Goal: Task Accomplishment & Management: Manage account settings

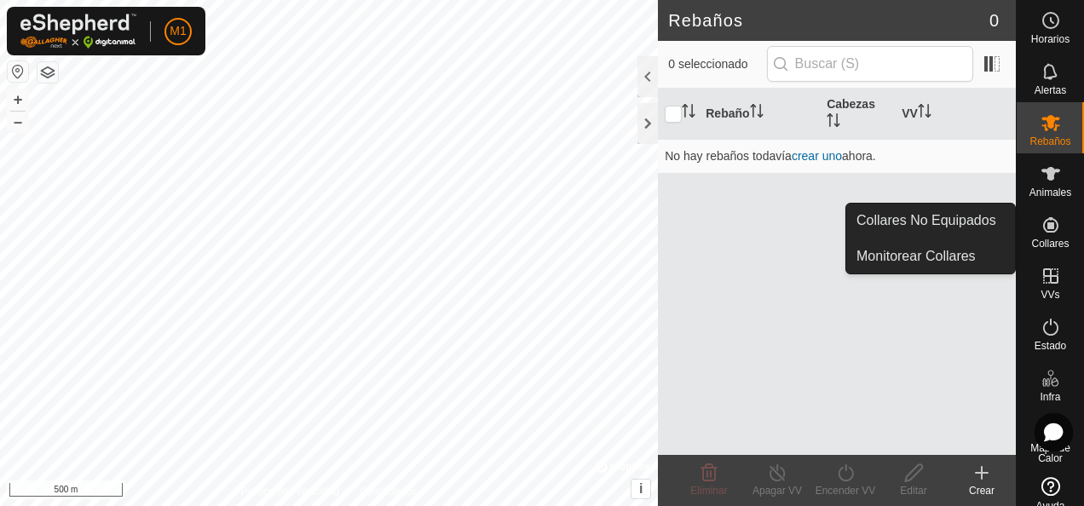
click at [1063, 231] on div "Collares" at bounding box center [1050, 230] width 67 height 51
click at [1057, 233] on es-neckbands-svg-icon at bounding box center [1050, 224] width 31 height 27
click at [966, 227] on link "Collares No Equipados" at bounding box center [930, 221] width 169 height 34
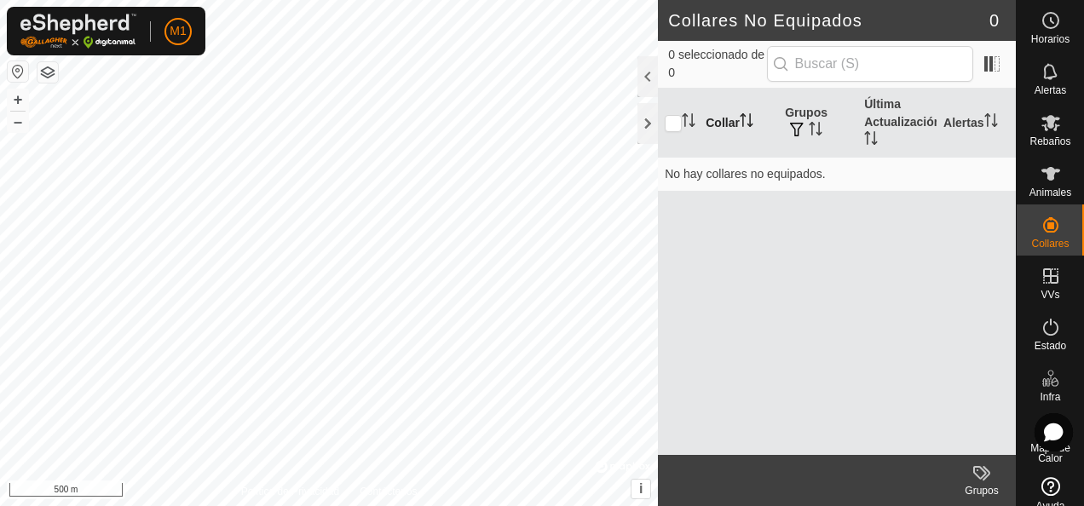
click at [709, 118] on th "Collar" at bounding box center [738, 123] width 79 height 69
click at [773, 180] on td "No hay collares no equipados." at bounding box center [837, 174] width 358 height 34
click at [772, 170] on td "No hay collares no equipados." at bounding box center [837, 174] width 358 height 34
click at [809, 122] on icon "Activar para ordenar" at bounding box center [816, 129] width 14 height 14
click at [820, 123] on icon "Activar para ordenar" at bounding box center [816, 129] width 14 height 14
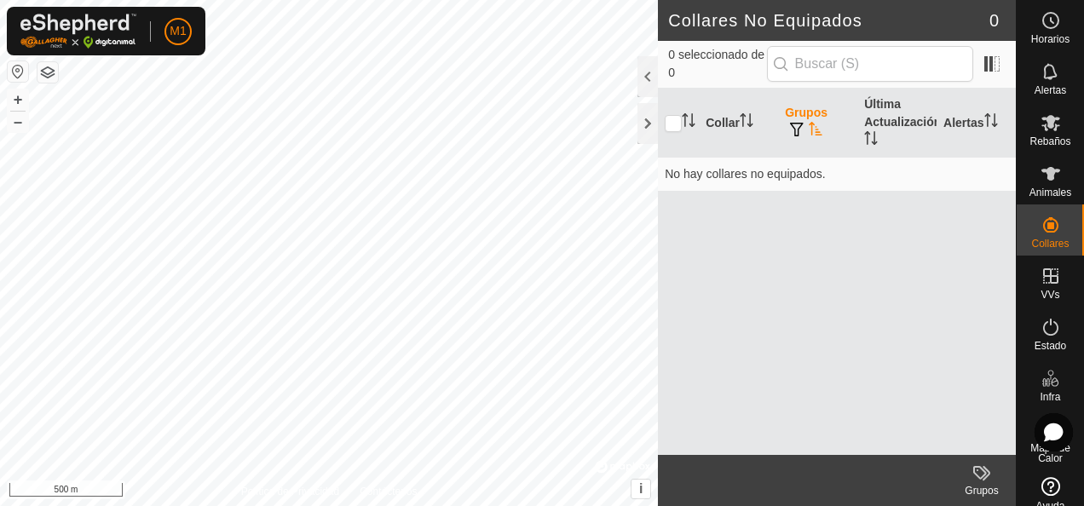
click at [818, 123] on icon "Activar para ordenar" at bounding box center [816, 129] width 14 height 14
click at [816, 131] on icon "Activar para ordenar" at bounding box center [816, 129] width 14 height 14
click at [992, 70] on span at bounding box center [991, 63] width 27 height 27
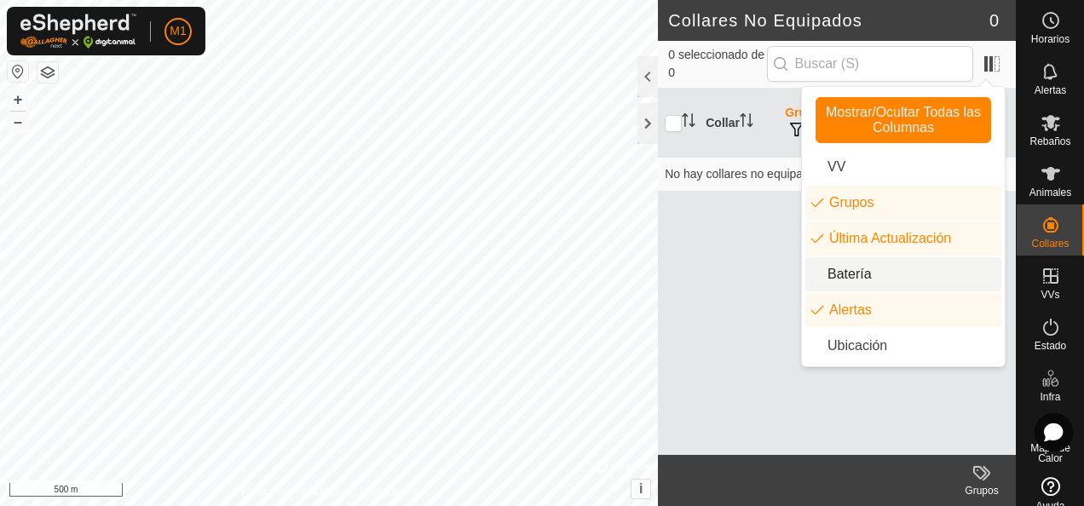
click at [859, 281] on li "Batería" at bounding box center [903, 274] width 196 height 34
click at [859, 276] on li "Batería" at bounding box center [903, 274] width 196 height 34
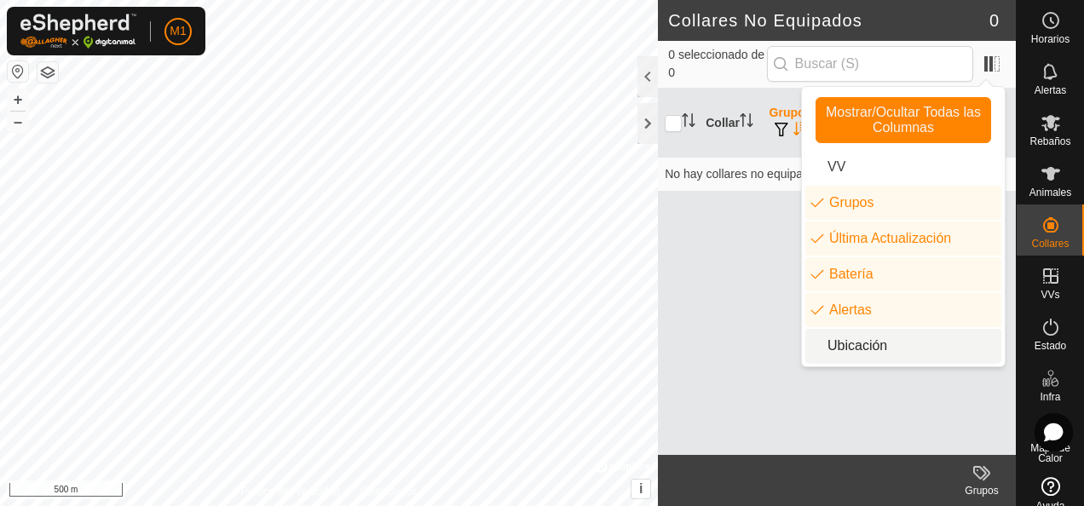
click at [871, 345] on li "Ubicación" at bounding box center [903, 346] width 196 height 34
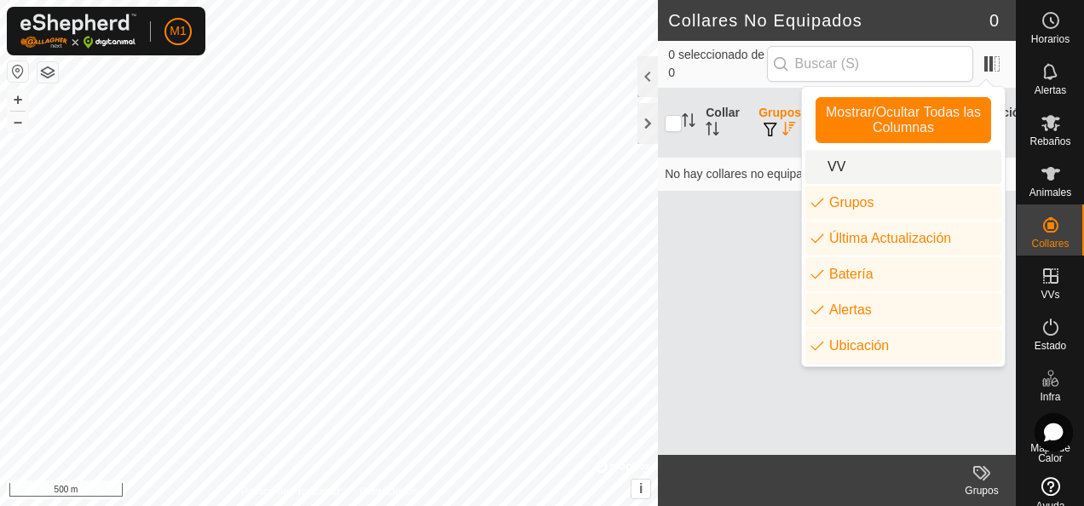
click at [846, 169] on li "VV" at bounding box center [903, 167] width 196 height 34
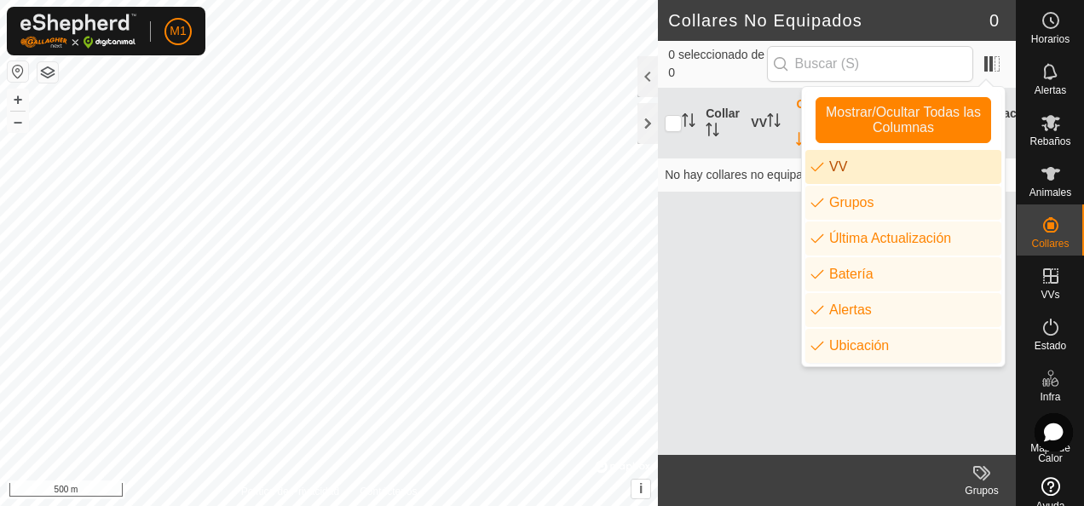
click at [724, 316] on div "Collar VV Grupos Última Actualización Batería Alertas Ubicación No hay collares…" at bounding box center [837, 272] width 358 height 366
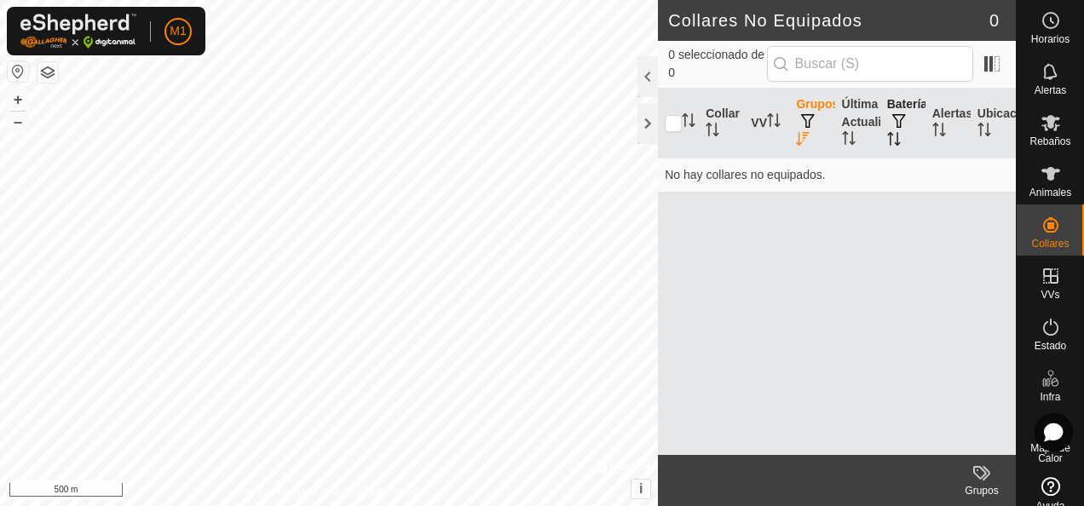
click at [903, 115] on span "button" at bounding box center [899, 121] width 14 height 14
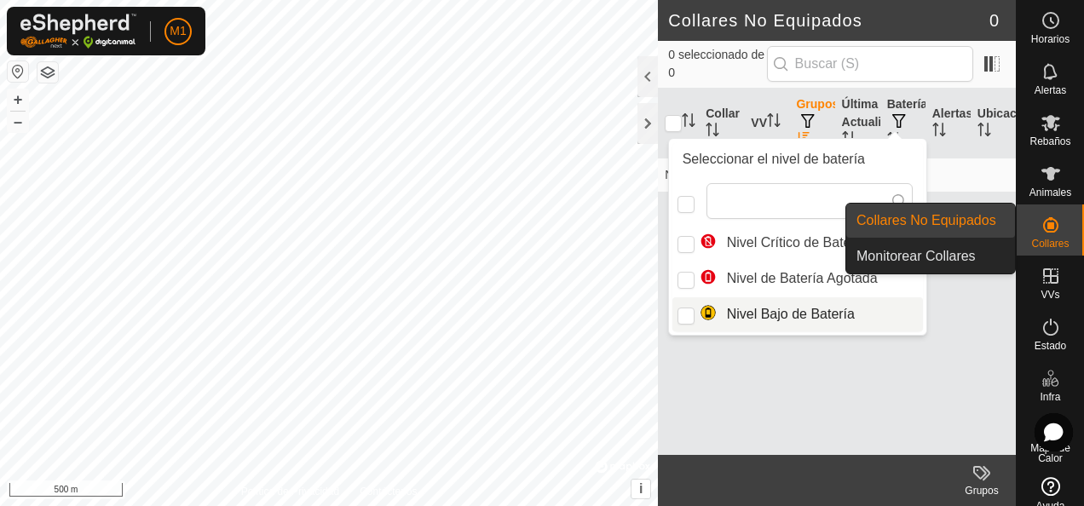
click at [966, 215] on link "Collares No Equipados" at bounding box center [930, 221] width 169 height 34
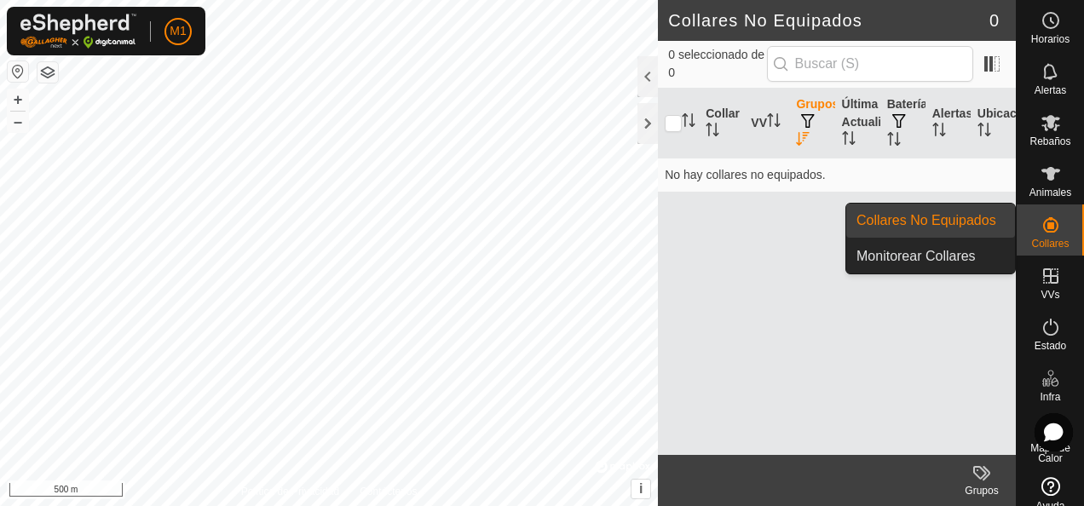
click at [916, 223] on link "Collares No Equipados" at bounding box center [930, 221] width 169 height 34
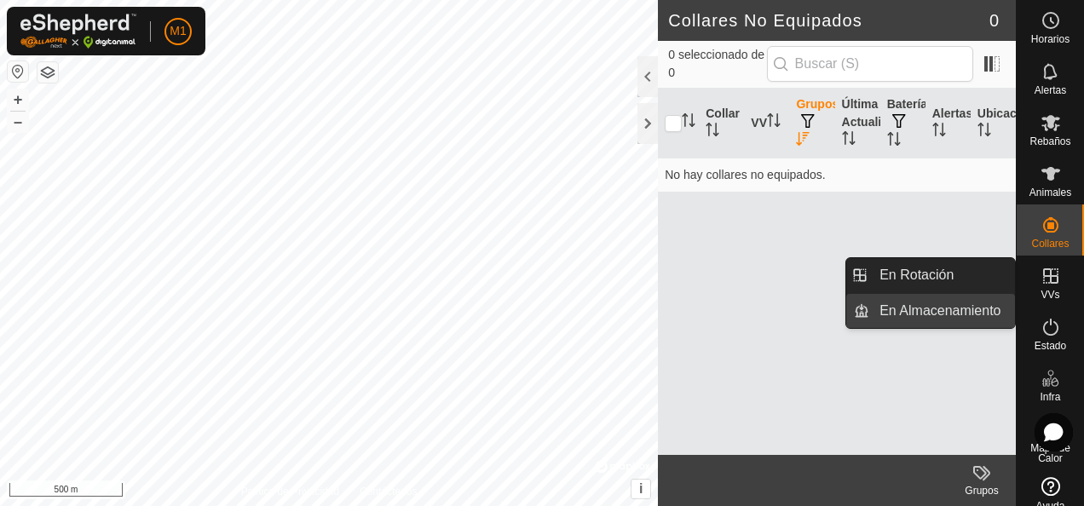
click at [958, 312] on link "En Almacenamiento" at bounding box center [942, 311] width 146 height 34
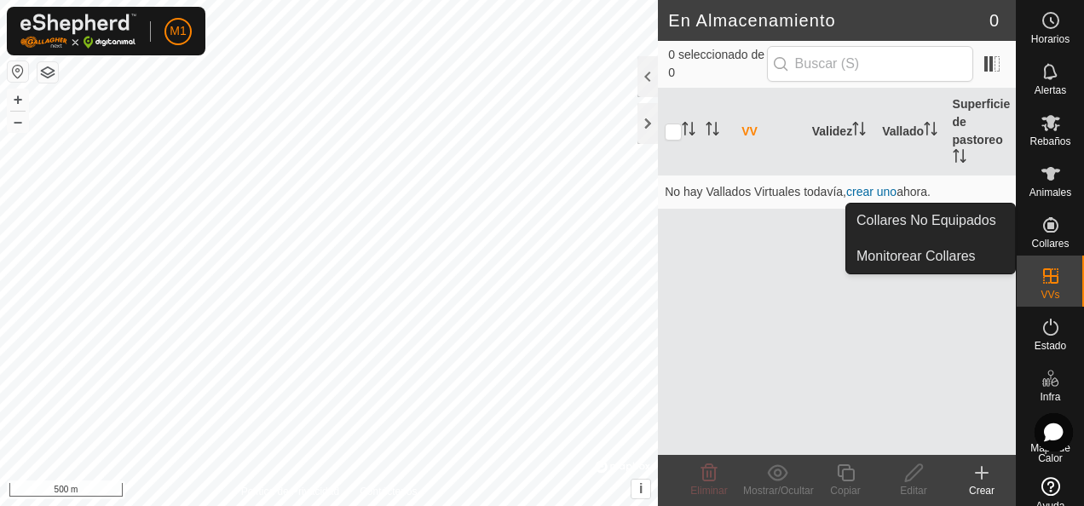
click at [1053, 231] on es-neckbands-svg-icon at bounding box center [1050, 224] width 31 height 27
click at [1035, 235] on es-neckbands-svg-icon at bounding box center [1050, 224] width 31 height 27
click at [1041, 228] on icon at bounding box center [1050, 225] width 20 height 20
click at [949, 220] on link "Collares No Equipados" at bounding box center [930, 221] width 169 height 34
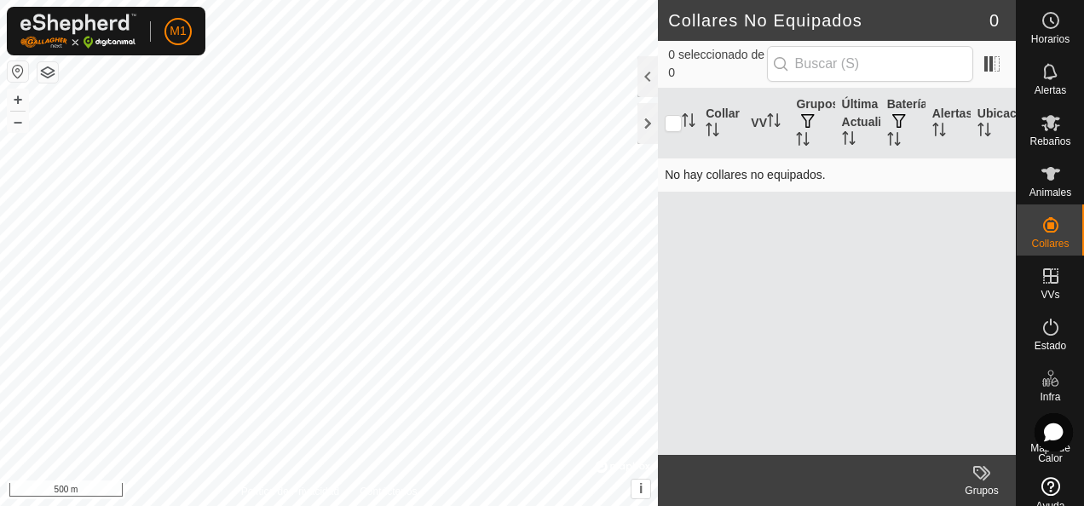
click at [711, 178] on td "No hay collares no equipados." at bounding box center [837, 175] width 358 height 34
click at [763, 176] on td "No hay collares no equipados." at bounding box center [837, 175] width 358 height 34
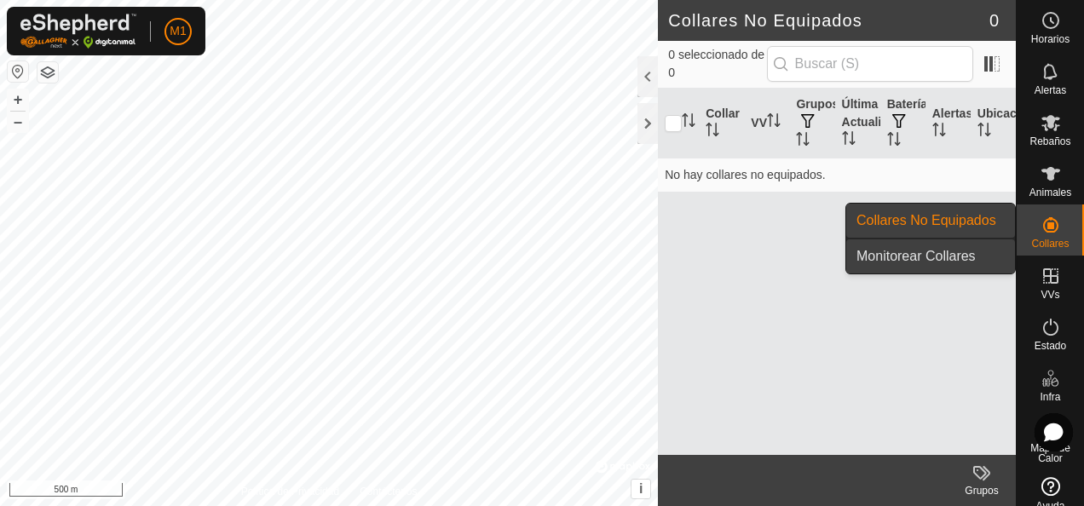
click at [973, 255] on link "Monitorear Collares" at bounding box center [930, 256] width 169 height 34
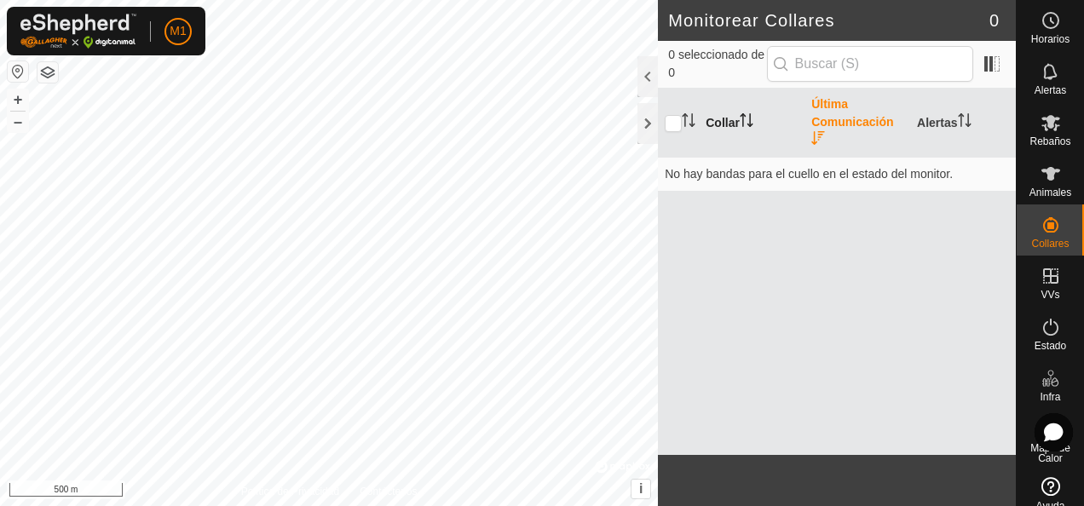
click at [721, 121] on th "Collar" at bounding box center [752, 123] width 106 height 69
click at [691, 116] on icon "Activar para ordenar" at bounding box center [689, 120] width 14 height 14
click at [690, 119] on icon "Activar para ordenar" at bounding box center [689, 120] width 14 height 14
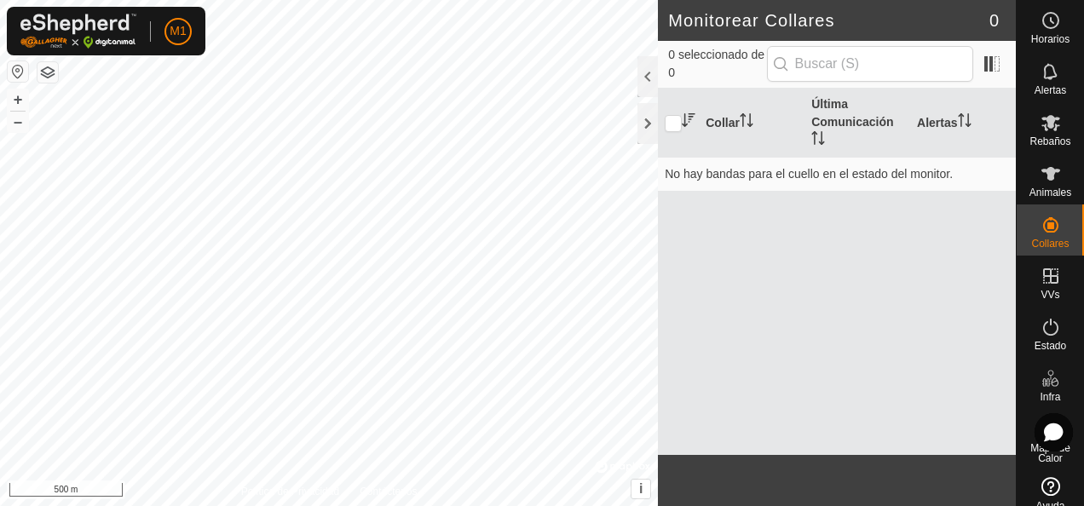
click at [683, 119] on th at bounding box center [678, 123] width 41 height 69
click at [688, 122] on icon "Activar para ordenar" at bounding box center [689, 120] width 14 height 14
click at [686, 121] on icon "Activar para ordenar" at bounding box center [689, 120] width 14 height 14
click at [719, 124] on th "Collar" at bounding box center [752, 123] width 106 height 69
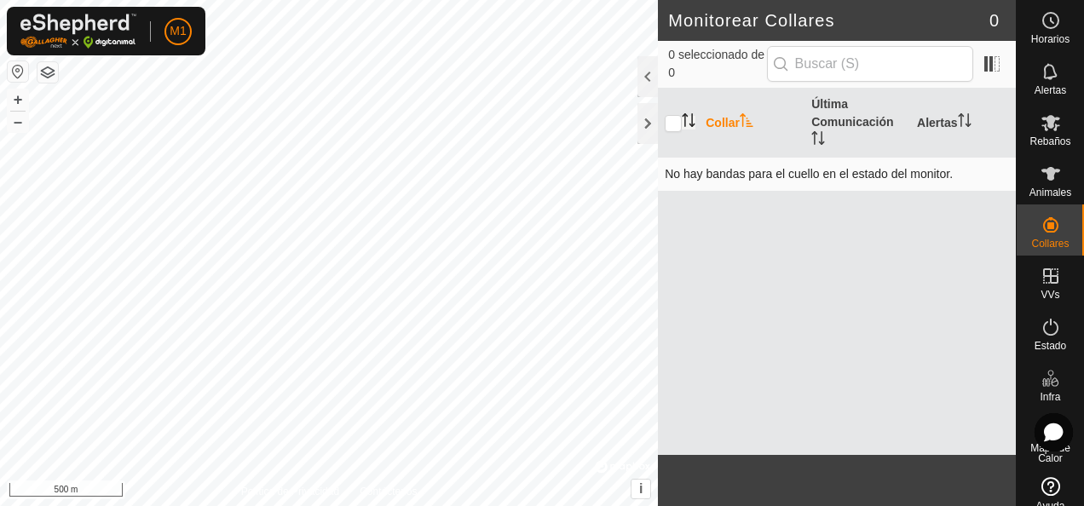
click at [765, 176] on td "No hay bandas para el cuello en el estado del monitor." at bounding box center [837, 174] width 358 height 34
click at [767, 176] on td "No hay bandas para el cuello en el estado del monitor." at bounding box center [837, 174] width 358 height 34
drag, startPoint x: 767, startPoint y: 176, endPoint x: 951, endPoint y: 170, distance: 184.1
click at [951, 170] on td "No hay bandas para el cuello en el estado del monitor." at bounding box center [837, 174] width 358 height 34
click at [965, 176] on td "No hay bandas para el cuello en el estado del monitor." at bounding box center [837, 174] width 358 height 34
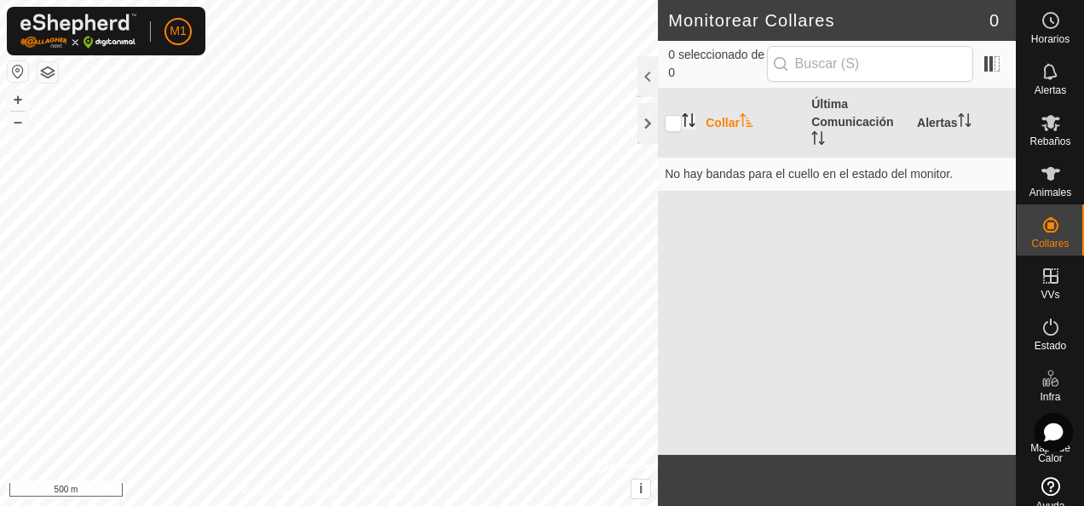
click at [925, 232] on div "Collar Última Comunicación Alertas No hay bandas para el cuello en el estado de…" at bounding box center [837, 272] width 358 height 366
click at [905, 252] on div "Collar Última Comunicación Alertas No hay bandas para el cuello en el estado de…" at bounding box center [837, 272] width 358 height 366
click at [873, 268] on div "Collar Última Comunicación Alertas No hay bandas para el cuello en el estado de…" at bounding box center [837, 272] width 358 height 366
click at [814, 61] on input "text" at bounding box center [870, 64] width 206 height 36
click at [787, 70] on p-inputicon at bounding box center [781, 64] width 14 height 14
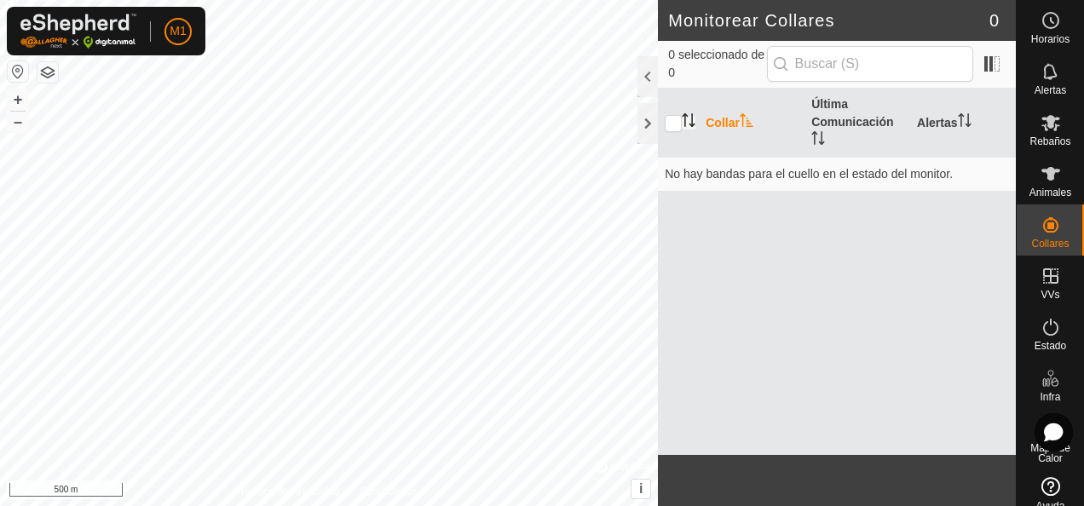
click at [787, 65] on p-inputicon at bounding box center [781, 64] width 14 height 14
click at [766, 68] on span "0 seleccionado de 0" at bounding box center [717, 64] width 98 height 36
click at [736, 70] on span "0 seleccionado de 0" at bounding box center [717, 64] width 98 height 36
drag, startPoint x: 736, startPoint y: 70, endPoint x: 842, endPoint y: 263, distance: 220.4
click at [842, 263] on div "Collar Última Comunicación Alertas No hay bandas para el cuello en el estado de…" at bounding box center [837, 272] width 358 height 366
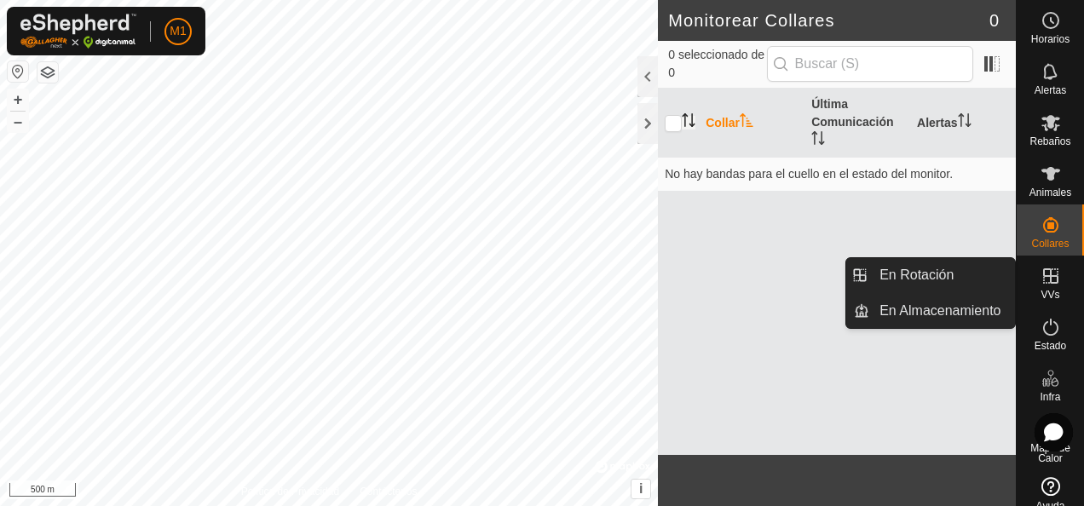
scroll to position [15, 0]
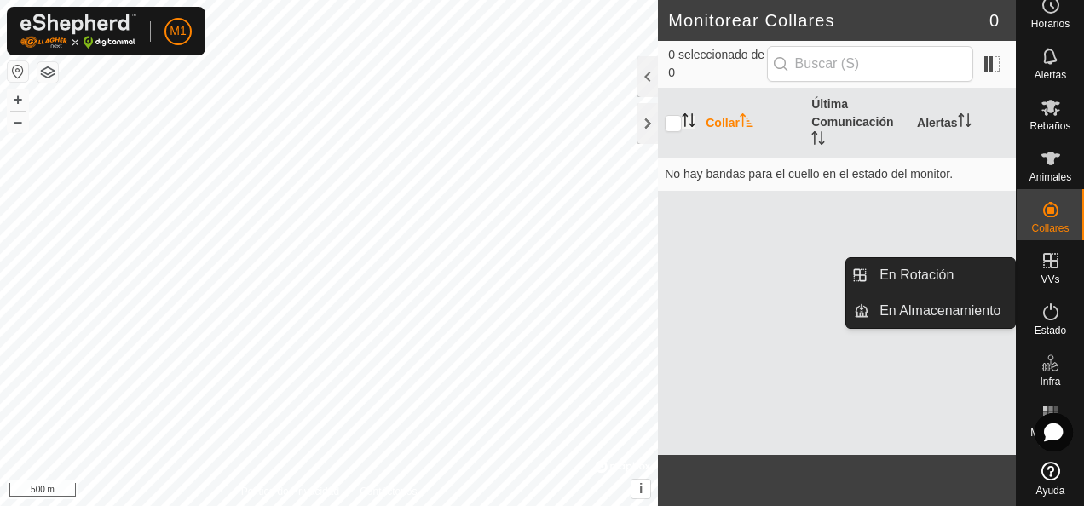
click at [927, 395] on div "Collar Última Comunicación Alertas No hay bandas para el cuello en el estado de…" at bounding box center [837, 272] width 358 height 366
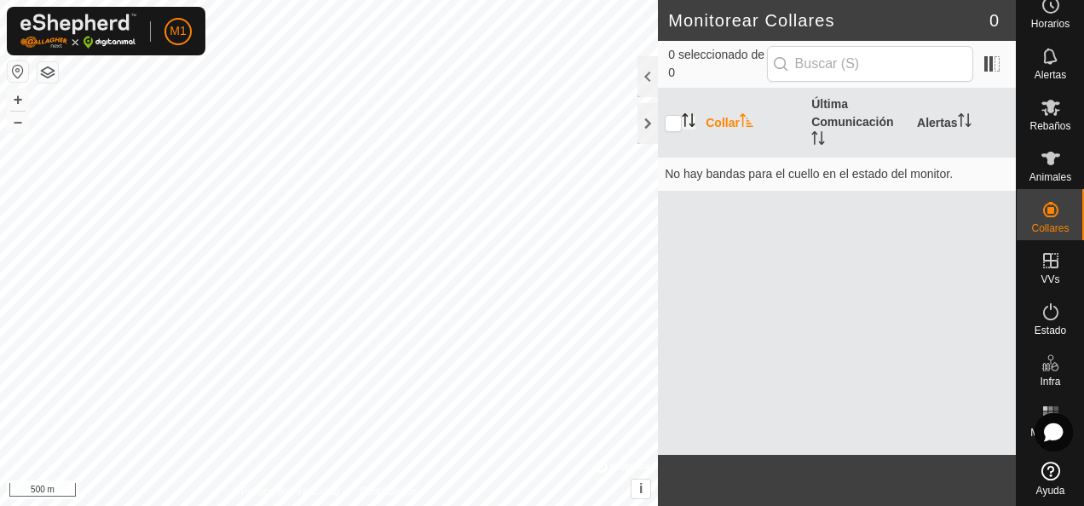
click at [987, 414] on div "Collar Última Comunicación Alertas No hay bandas para el cuello en el estado de…" at bounding box center [837, 272] width 358 height 366
click at [1040, 411] on icon at bounding box center [1050, 414] width 20 height 20
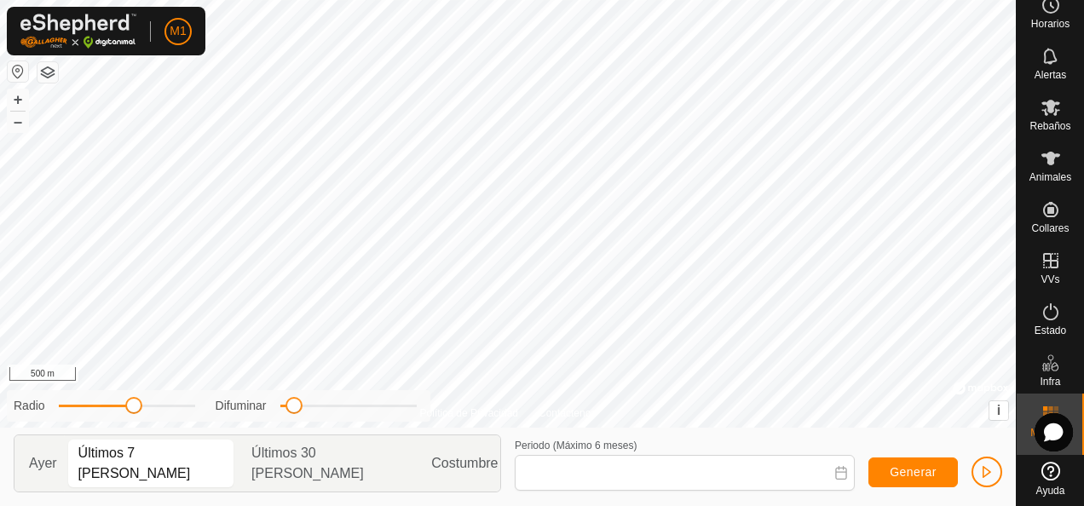
type input "[DATE] - [DATE]"
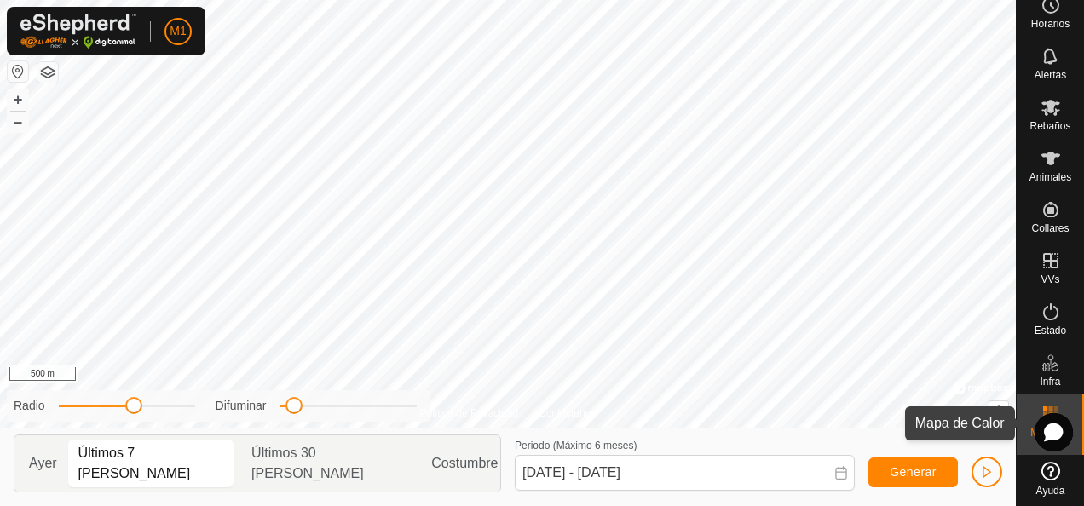
click at [1043, 407] on rect at bounding box center [1045, 408] width 4 height 4
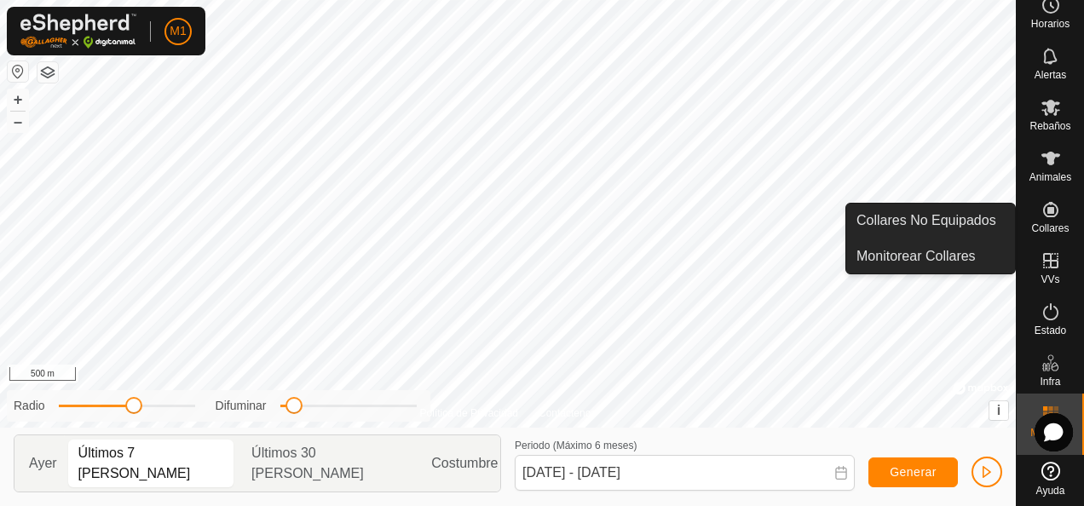
drag, startPoint x: 1019, startPoint y: 226, endPoint x: 1039, endPoint y: 215, distance: 22.5
click at [1043, 215] on icon at bounding box center [1050, 209] width 15 height 15
click at [966, 220] on link "Collares No Equipados" at bounding box center [930, 221] width 169 height 34
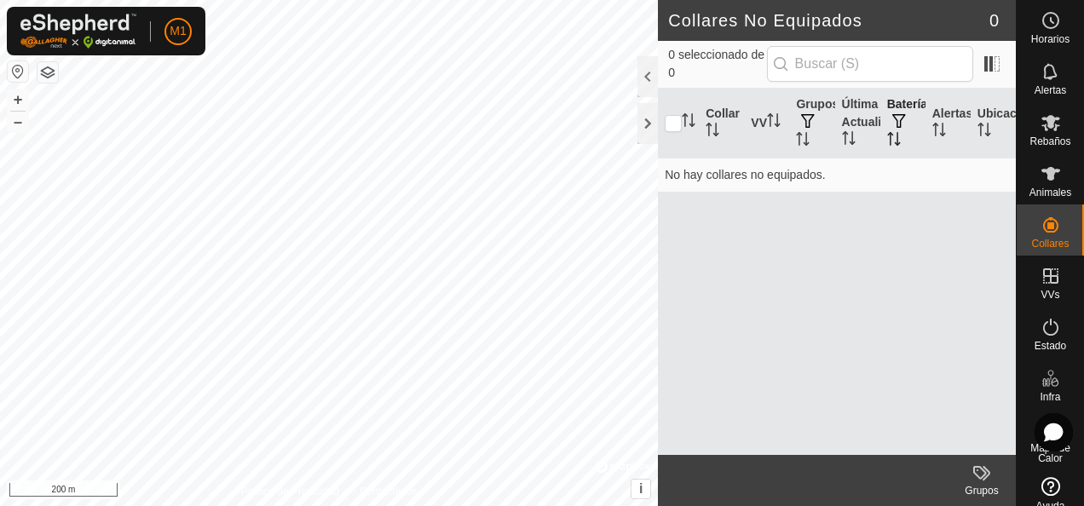
click at [899, 114] on span "button" at bounding box center [899, 121] width 14 height 14
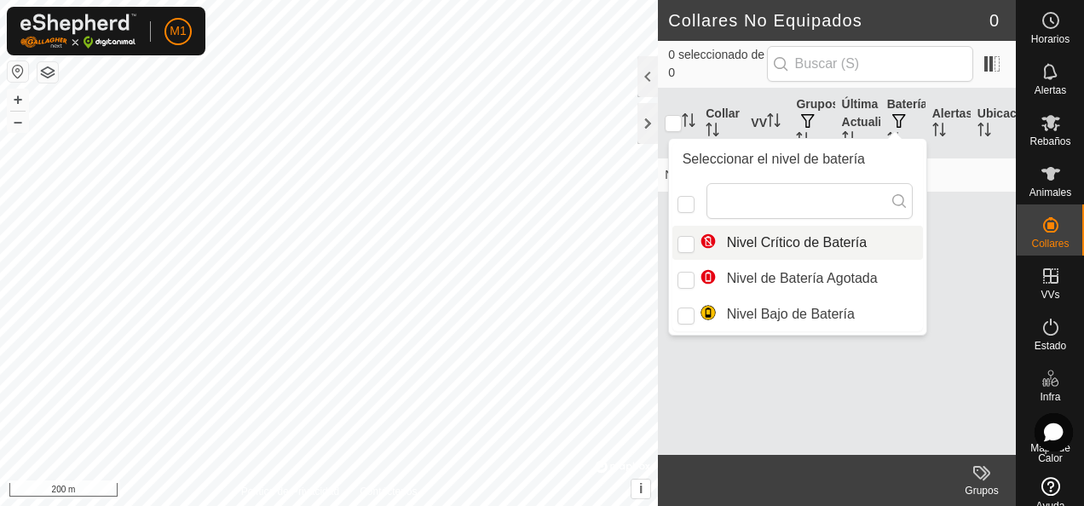
click at [796, 245] on li "Nivel Crítico de Batería" at bounding box center [797, 243] width 251 height 34
checkbox input "true"
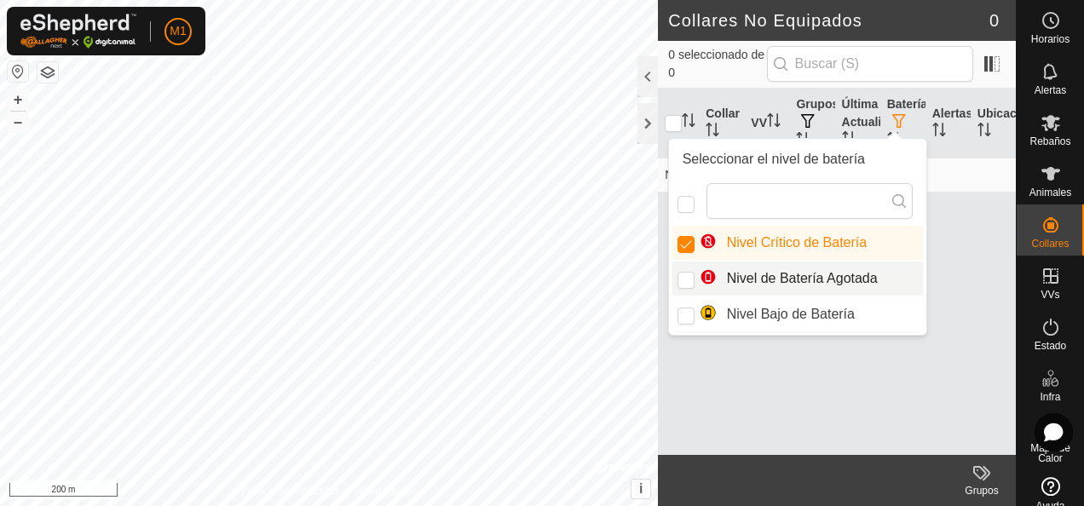
click at [779, 276] on li "Nivel de Batería Agotada" at bounding box center [797, 279] width 251 height 34
checkbox input "false"
drag, startPoint x: 779, startPoint y: 276, endPoint x: 781, endPoint y: 311, distance: 35.0
click at [781, 311] on li "Nivel Bajo de Batería" at bounding box center [797, 314] width 251 height 34
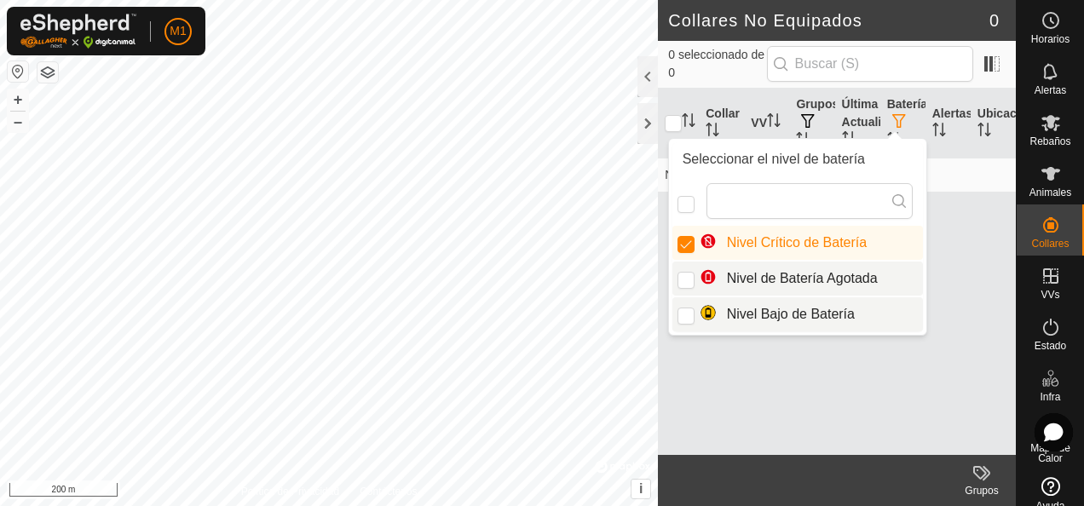
checkbox input "true"
click at [682, 272] on input "Nivel de Batería Agotada" at bounding box center [685, 280] width 17 height 17
checkbox input "true"
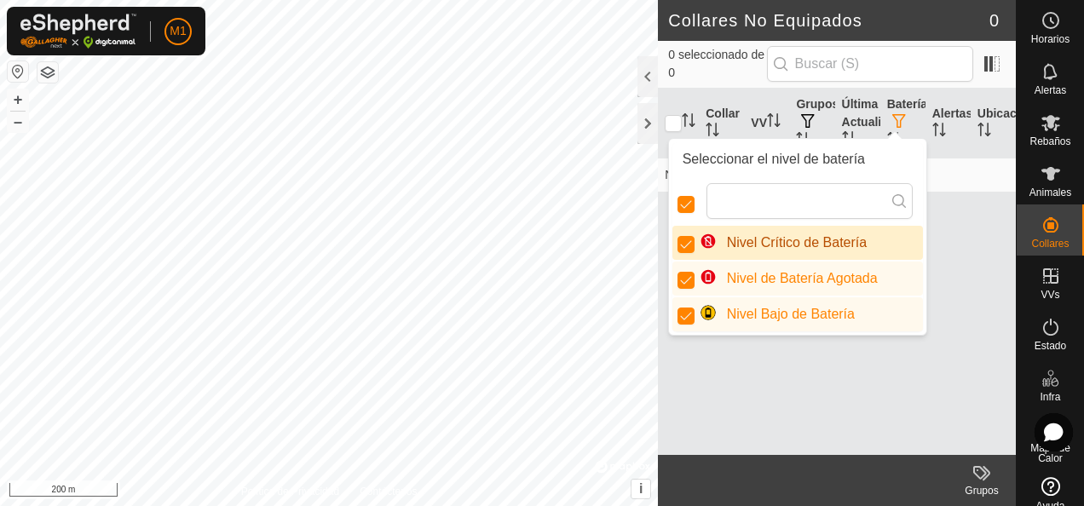
click at [892, 196] on icon at bounding box center [899, 201] width 14 height 14
click at [896, 206] on p-iconfield at bounding box center [809, 201] width 206 height 36
click at [890, 208] on input "text" at bounding box center [809, 201] width 206 height 36
click at [892, 199] on icon at bounding box center [899, 201] width 14 height 14
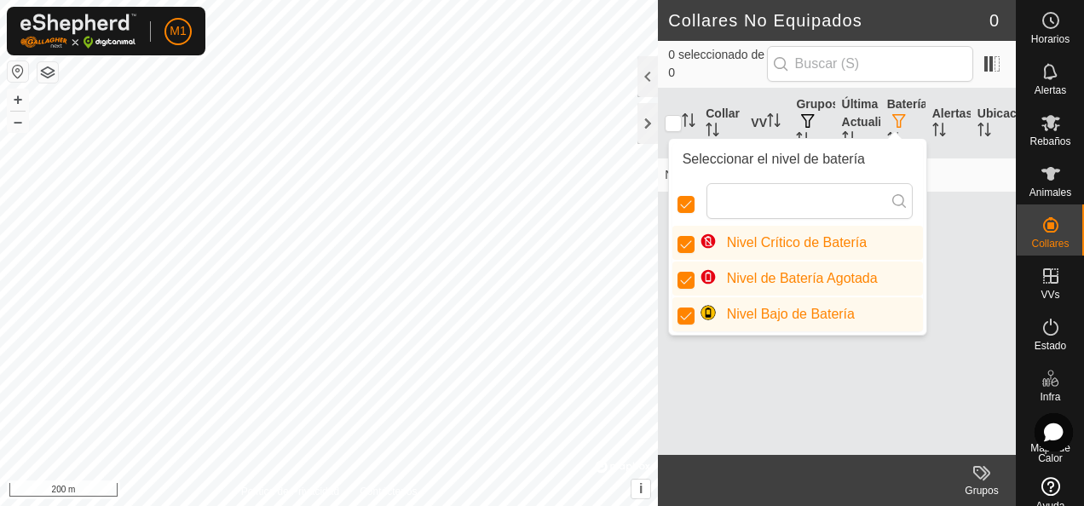
click at [892, 199] on icon at bounding box center [899, 201] width 14 height 14
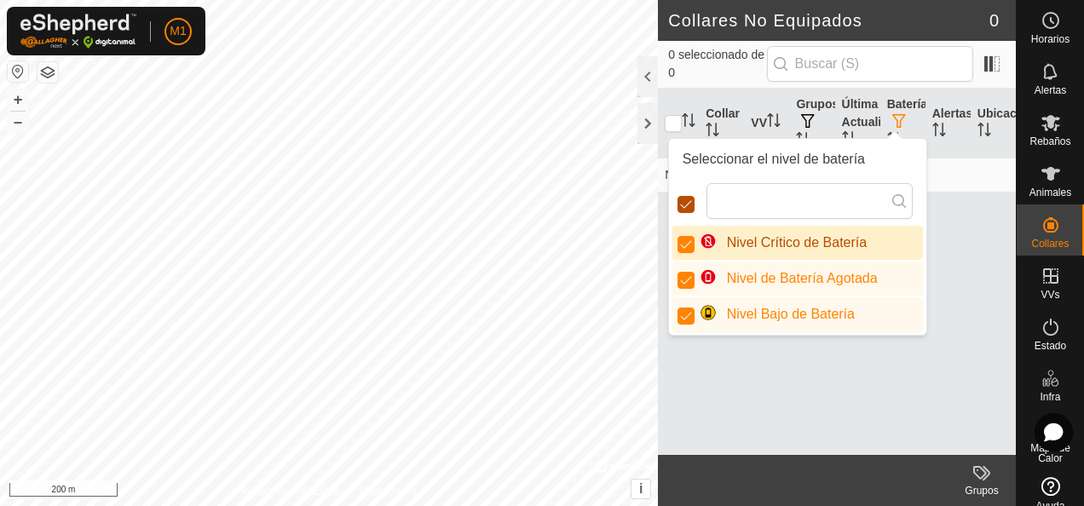
click at [678, 200] on input "checkbox" at bounding box center [685, 204] width 17 height 17
checkbox input "true"
checkbox input "false"
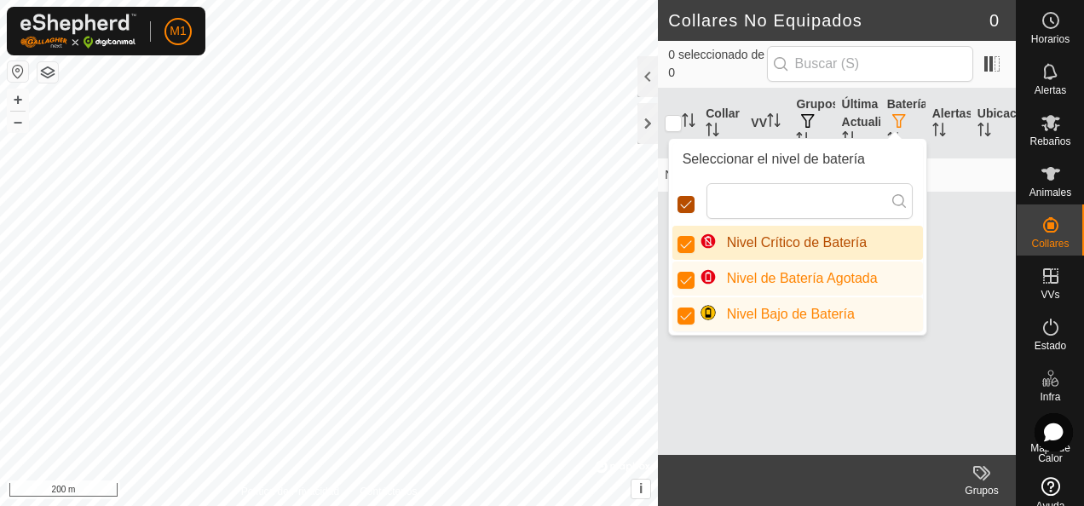
scroll to position [9, 9]
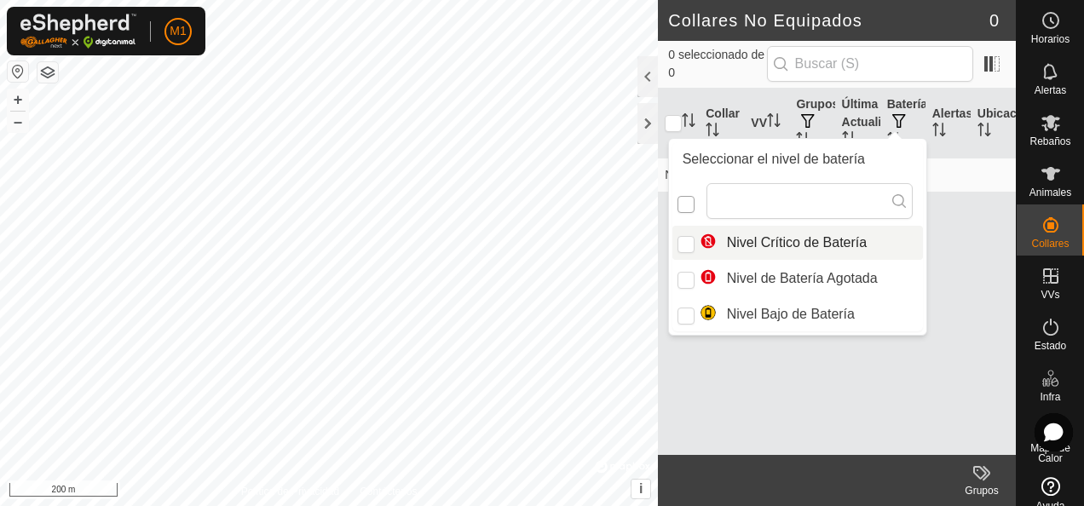
click at [679, 200] on input "checkbox" at bounding box center [685, 204] width 17 height 17
checkbox input "true"
checkbox input "false"
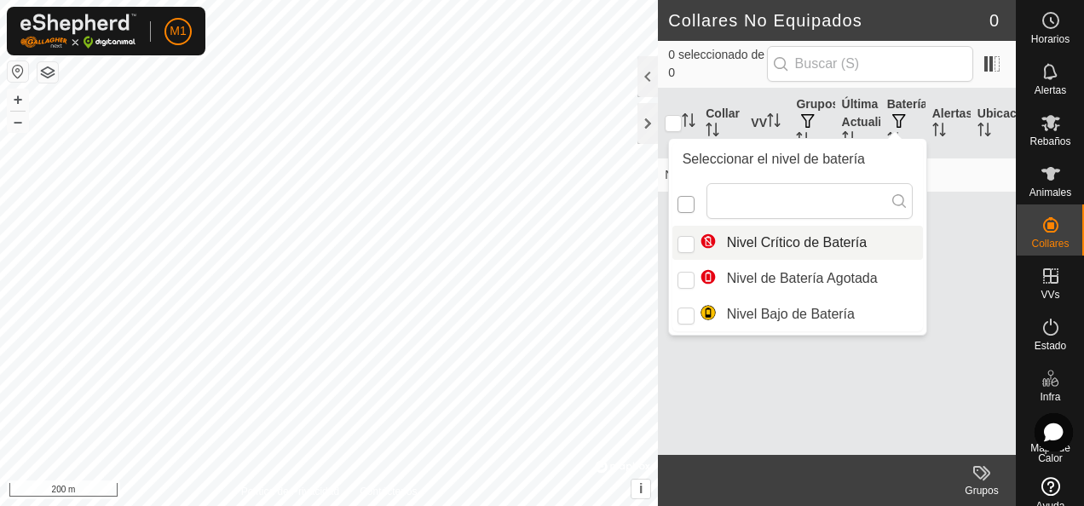
checkbox input "false"
click at [679, 200] on input "checkbox" at bounding box center [685, 204] width 17 height 17
checkbox input "true"
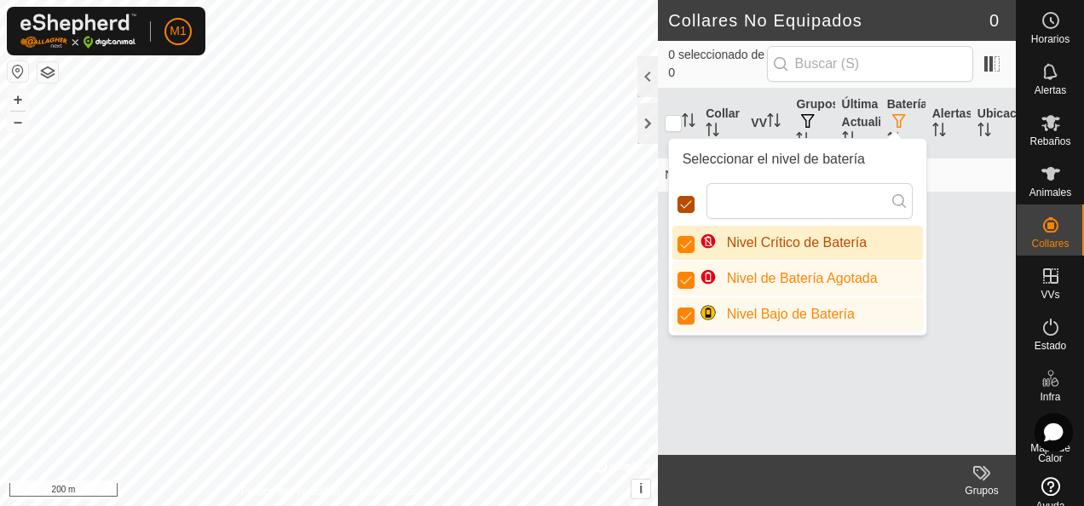
click at [683, 198] on input "checkbox" at bounding box center [685, 204] width 17 height 17
checkbox input "true"
checkbox input "false"
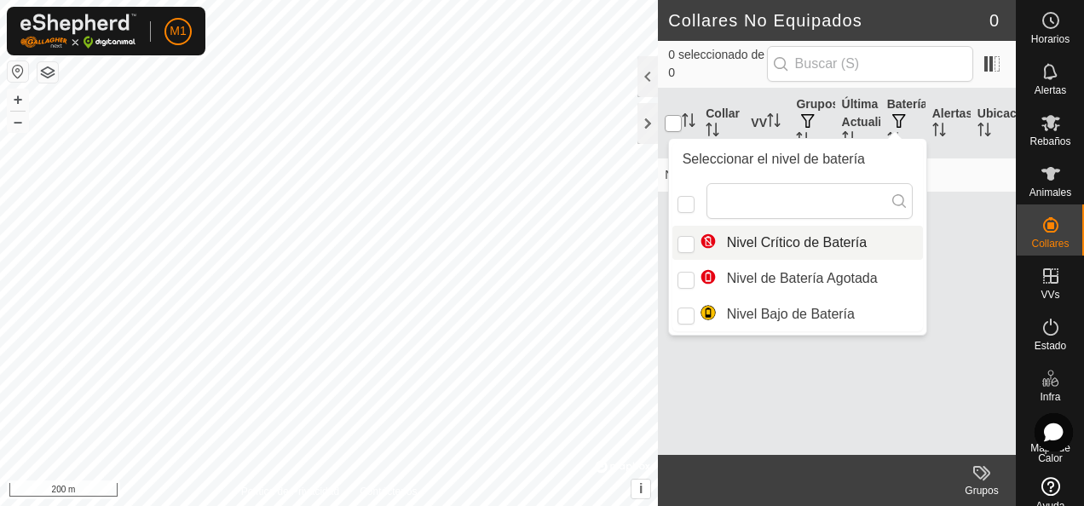
click at [676, 126] on input "checkbox" at bounding box center [673, 123] width 17 height 17
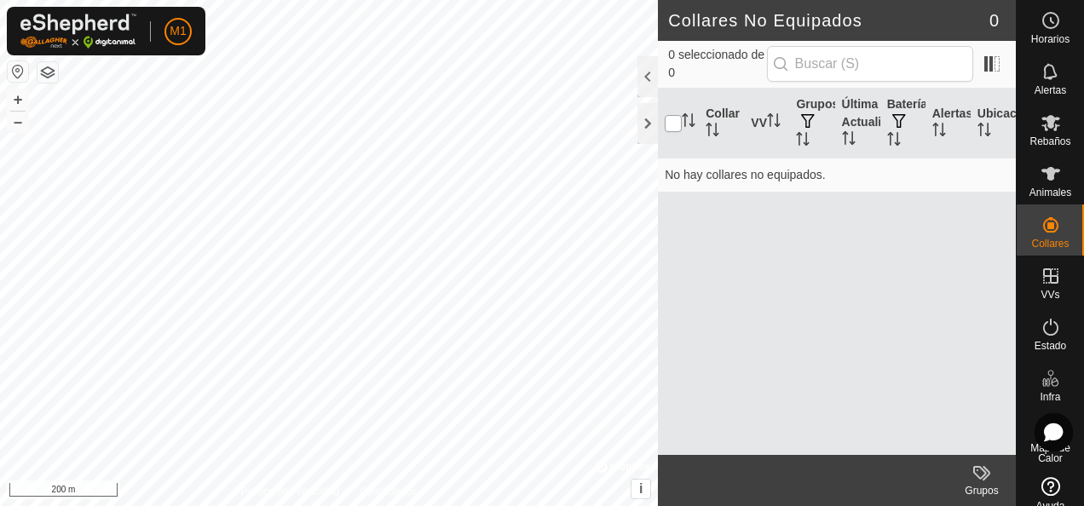
click at [677, 126] on input "checkbox" at bounding box center [673, 123] width 17 height 17
click at [671, 123] on input "checkbox" at bounding box center [673, 123] width 17 height 17
checkbox input "false"
click at [767, 127] on icon "Activar para ordenar" at bounding box center [774, 120] width 14 height 14
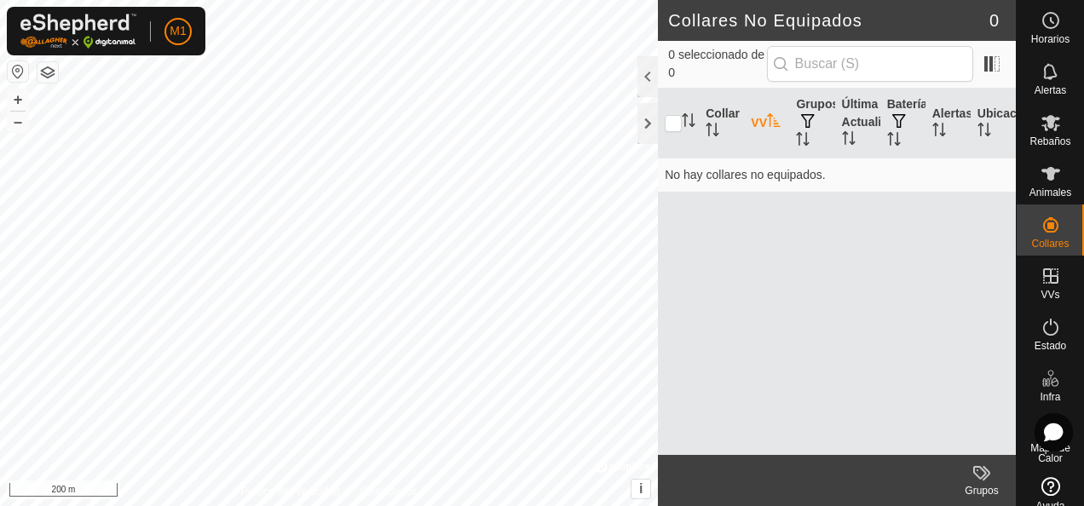
click at [767, 125] on icon "Activar para ordenar" at bounding box center [773, 120] width 13 height 14
click at [767, 127] on icon "Activar para ordenar" at bounding box center [774, 120] width 14 height 14
click at [761, 118] on th "VV" at bounding box center [766, 124] width 45 height 70
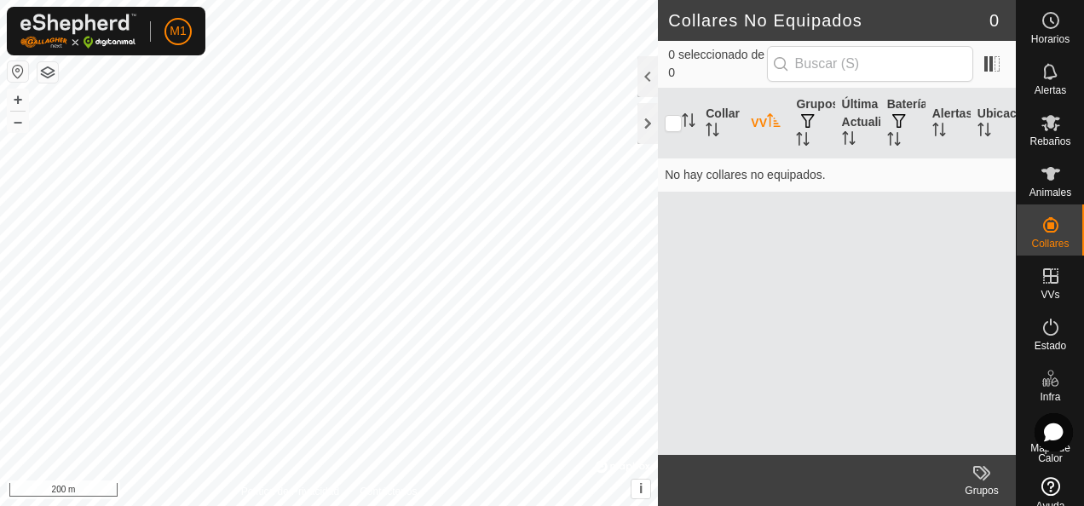
click at [768, 135] on th "VV" at bounding box center [766, 124] width 45 height 70
click at [766, 135] on th "VV" at bounding box center [766, 124] width 45 height 70
click at [766, 136] on th "VV" at bounding box center [766, 124] width 45 height 70
click at [767, 124] on icon "Activar para ordenar" at bounding box center [774, 120] width 14 height 14
drag, startPoint x: 753, startPoint y: 124, endPoint x: 781, endPoint y: 245, distance: 124.0
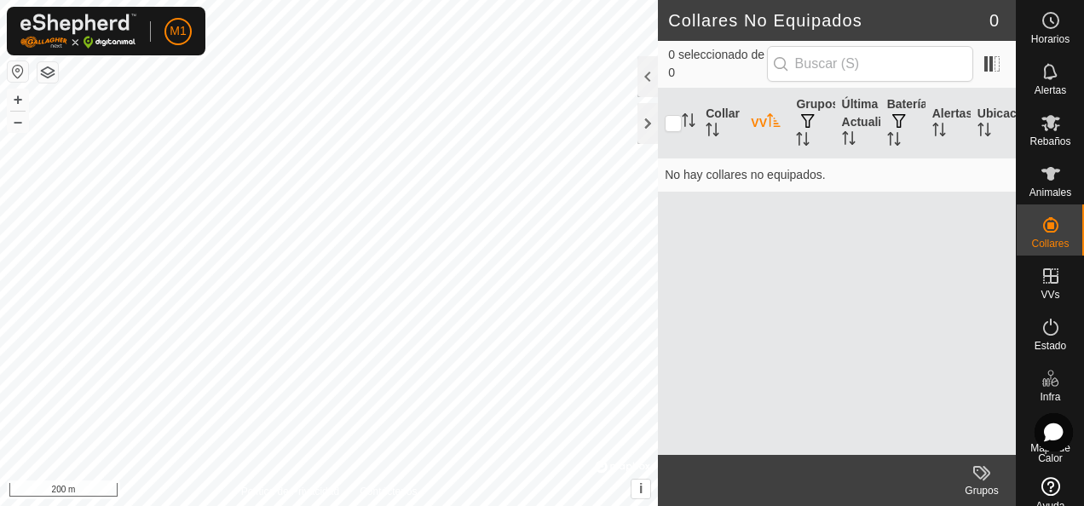
click at [781, 245] on div "Collar VV Grupos Última Actualización Batería Alertas Ubicación No hay collares…" at bounding box center [837, 272] width 358 height 366
click at [760, 235] on div "Collar VV Grupos Última Actualización Batería Alertas Ubicación No hay collares…" at bounding box center [837, 272] width 358 height 366
click at [719, 171] on td "No hay collares no equipados." at bounding box center [837, 175] width 358 height 34
drag, startPoint x: 719, startPoint y: 171, endPoint x: 790, endPoint y: 174, distance: 70.8
click at [767, 172] on td "No hay collares no equipados." at bounding box center [837, 175] width 358 height 34
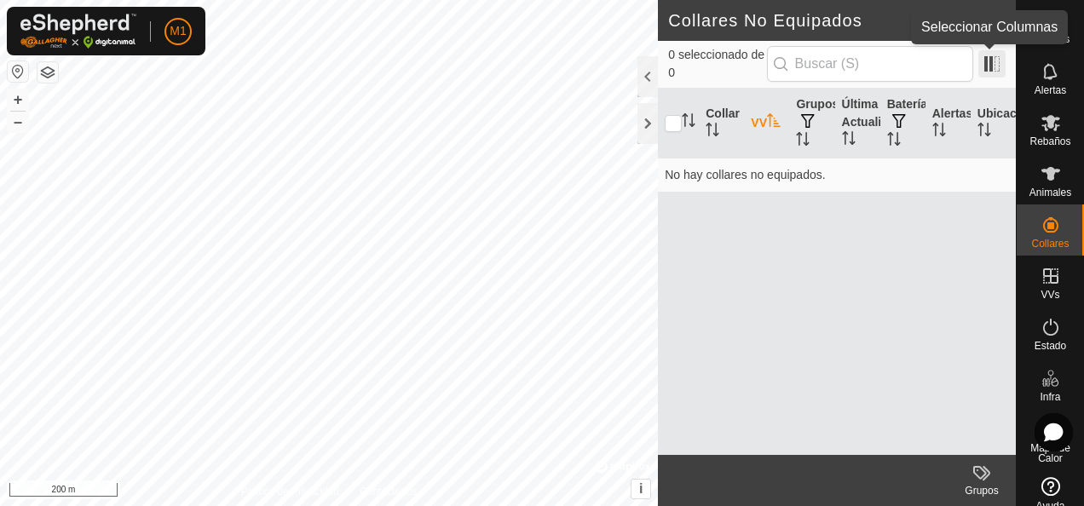
click at [995, 57] on span at bounding box center [991, 63] width 27 height 27
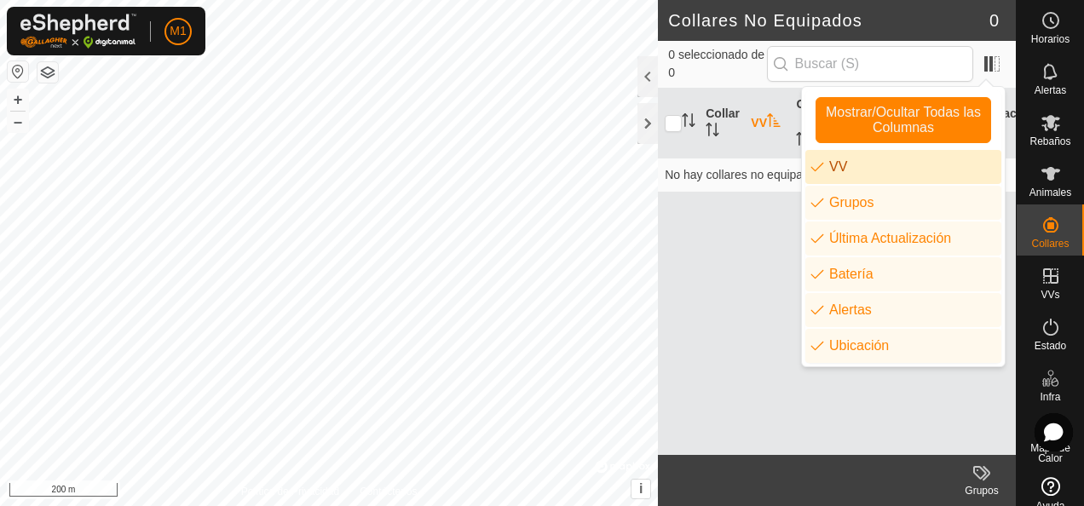
click at [821, 169] on li "VV" at bounding box center [903, 167] width 196 height 34
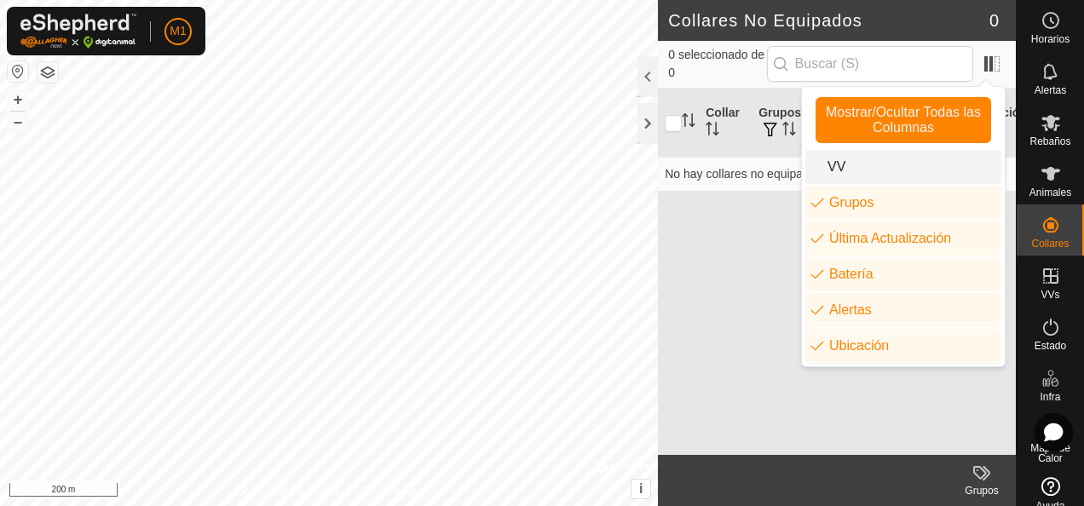
click at [821, 169] on li "VV" at bounding box center [903, 167] width 196 height 34
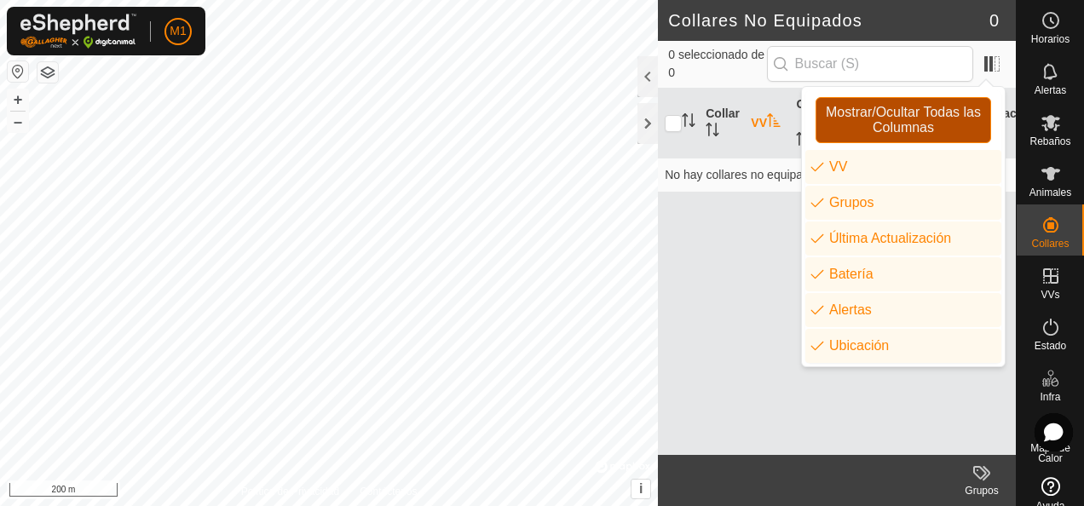
click at [907, 122] on span "Mostrar/Ocultar Todas las Columnas" at bounding box center [903, 120] width 160 height 31
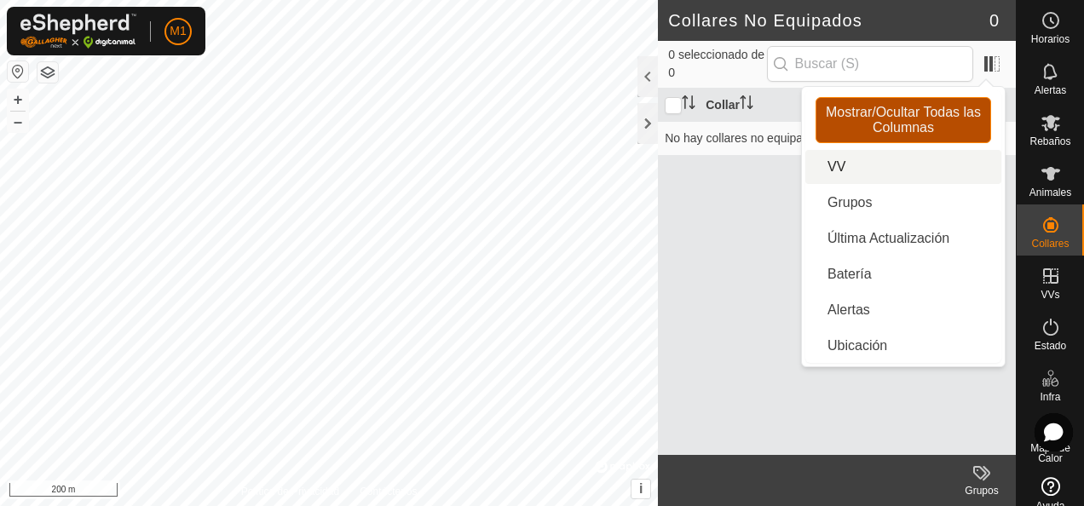
click at [907, 119] on span "Mostrar/Ocultar Todas las Columnas" at bounding box center [903, 120] width 160 height 31
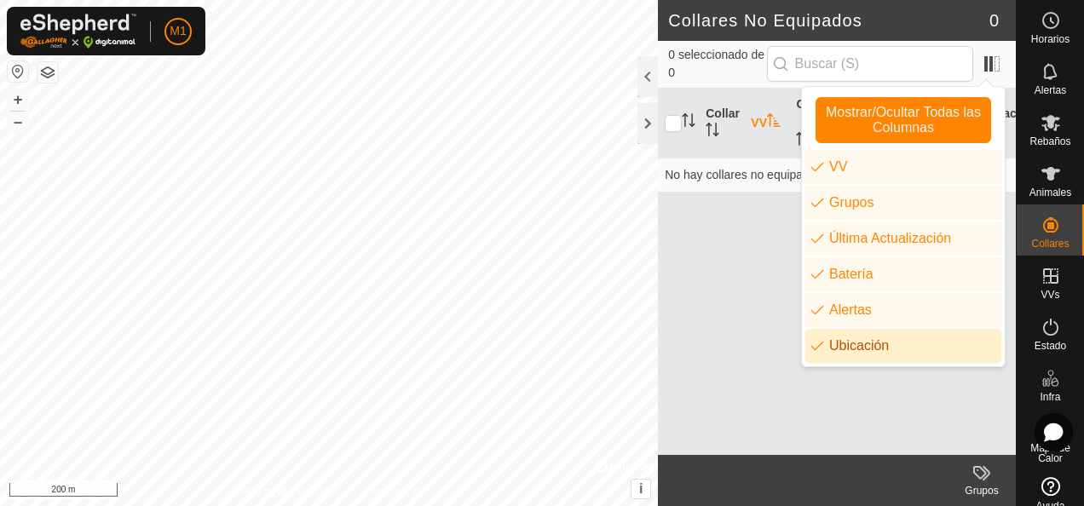
click at [723, 318] on div "Collar VV Grupos Última Actualización Batería Alertas Ubicación No hay collares…" at bounding box center [837, 272] width 358 height 366
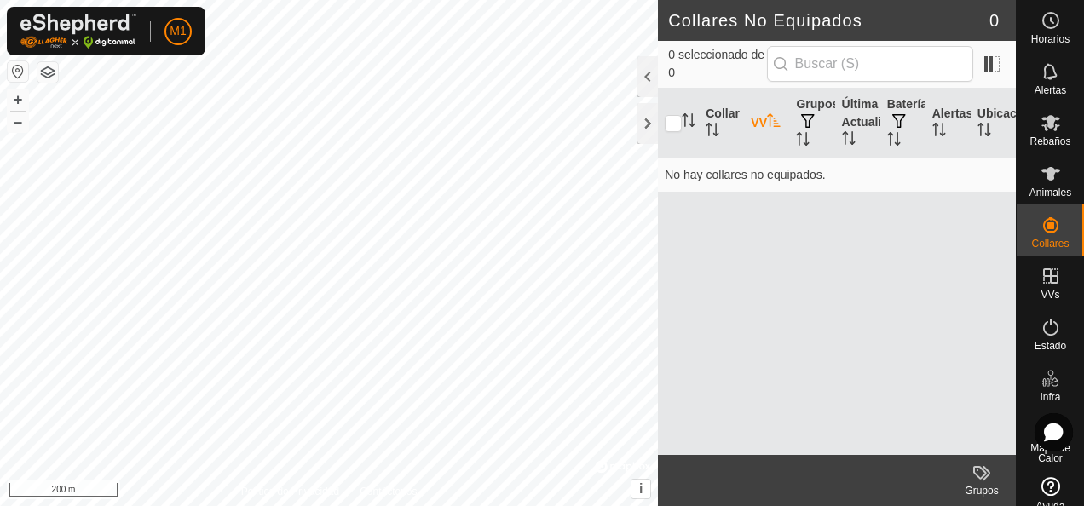
click at [723, 318] on div "Collar VV Grupos Última Actualización Batería Alertas Ubicación No hay collares…" at bounding box center [837, 272] width 358 height 366
drag, startPoint x: 723, startPoint y: 318, endPoint x: 809, endPoint y: 119, distance: 216.4
click at [809, 119] on span "button" at bounding box center [808, 121] width 14 height 14
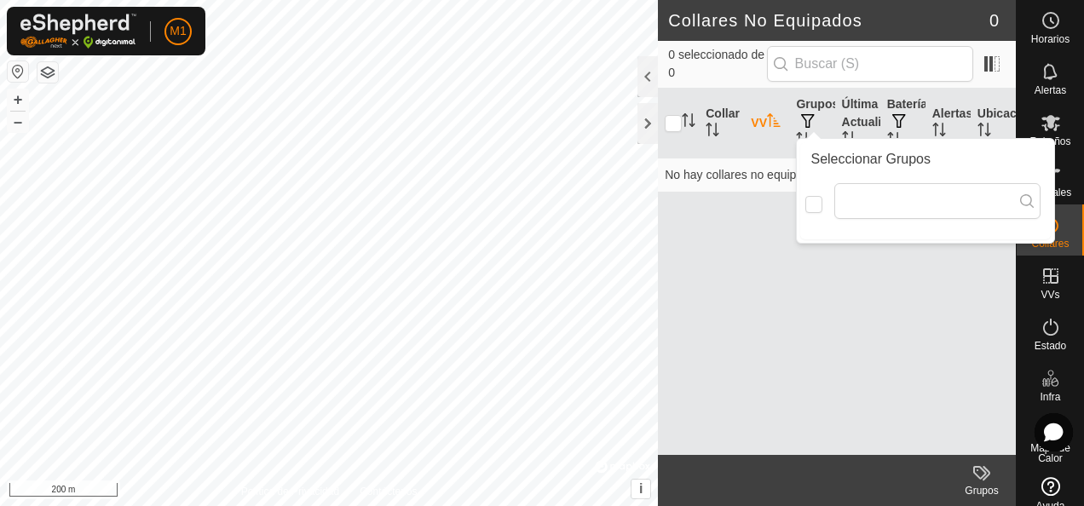
click at [882, 142] on div "Seleccionar Grupos" at bounding box center [925, 159] width 251 height 34
click at [900, 169] on div "Seleccionar Grupos" at bounding box center [925, 159] width 251 height 34
click at [1020, 198] on icon at bounding box center [1027, 201] width 14 height 14
click at [1020, 199] on icon at bounding box center [1027, 201] width 14 height 14
click at [821, 206] on input "checkbox" at bounding box center [813, 204] width 17 height 17
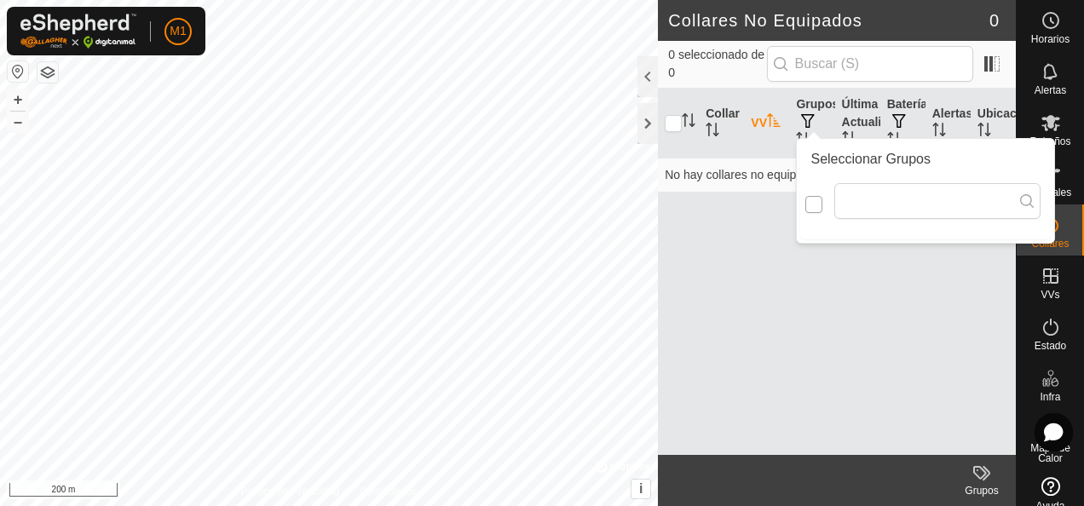
click at [821, 206] on input "checkbox" at bounding box center [813, 204] width 17 height 17
click at [811, 208] on input "checkbox" at bounding box center [813, 204] width 17 height 17
click at [715, 361] on div "Collar VV Grupos Última Actualización Batería Alertas Ubicación No hay collares…" at bounding box center [837, 272] width 358 height 366
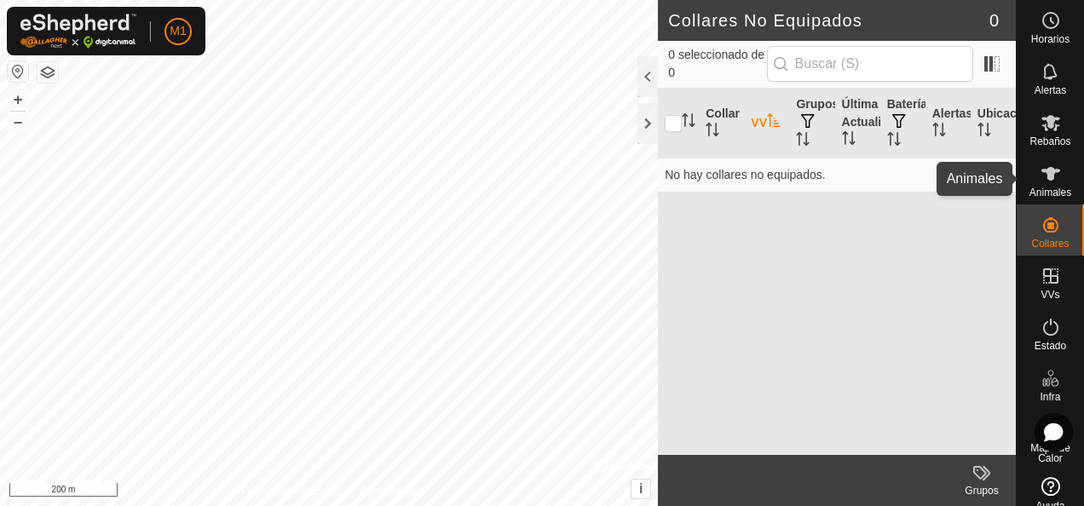
click at [1029, 187] on span "Animales" at bounding box center [1050, 192] width 42 height 10
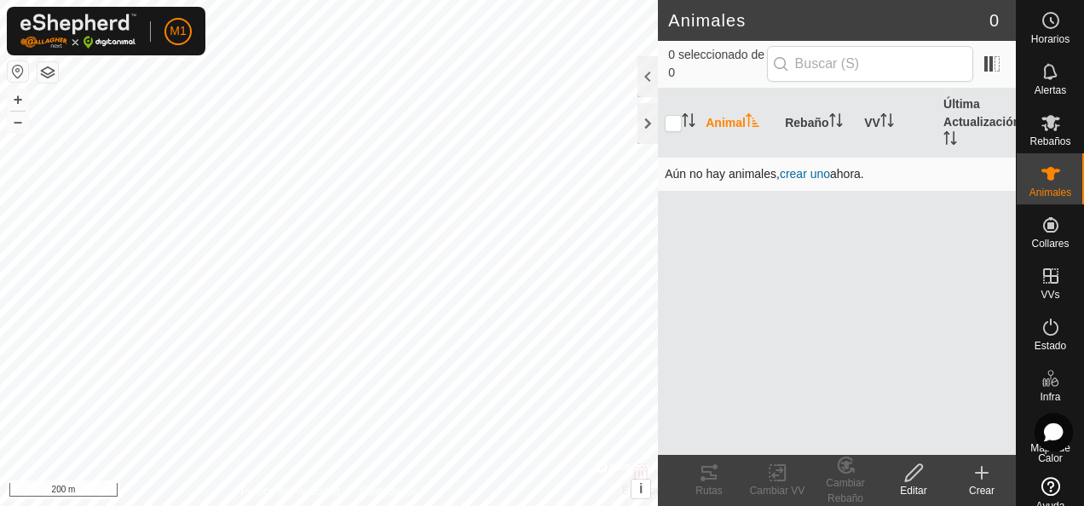
click at [854, 179] on td "Aún no hay animales, crear uno ahora." at bounding box center [837, 174] width 358 height 34
click at [812, 173] on span "crear uno" at bounding box center [805, 174] width 50 height 14
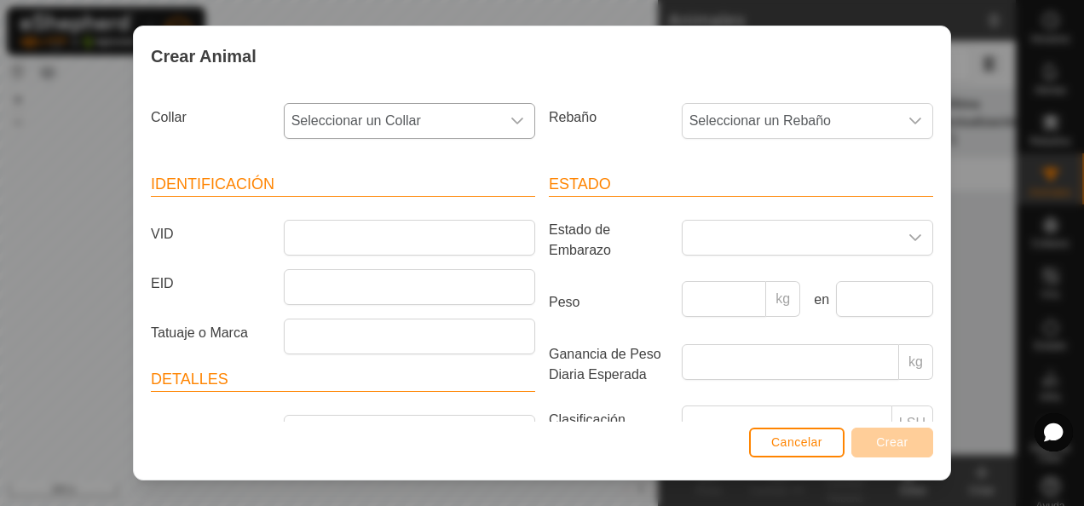
click at [514, 124] on icon "dropdown trigger" at bounding box center [517, 121] width 14 height 14
click at [314, 208] on li "-" at bounding box center [407, 208] width 245 height 34
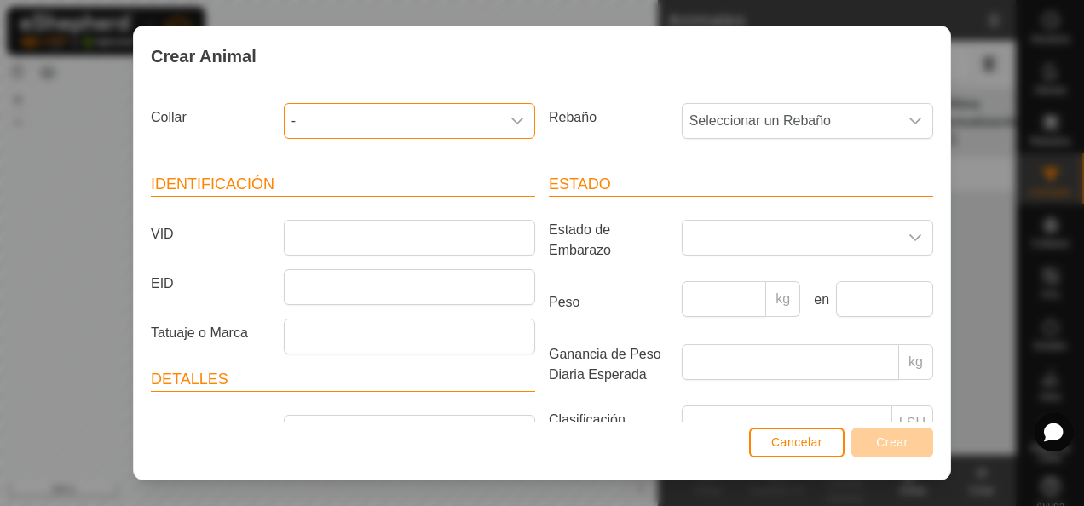
click at [515, 121] on icon "dropdown trigger" at bounding box center [517, 121] width 14 height 14
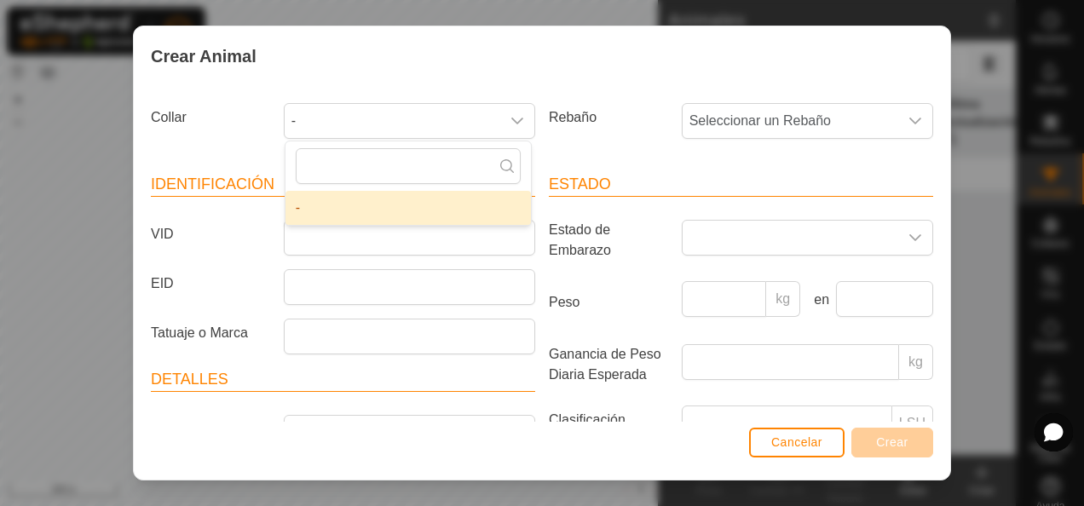
click at [507, 164] on icon at bounding box center [507, 166] width 14 height 14
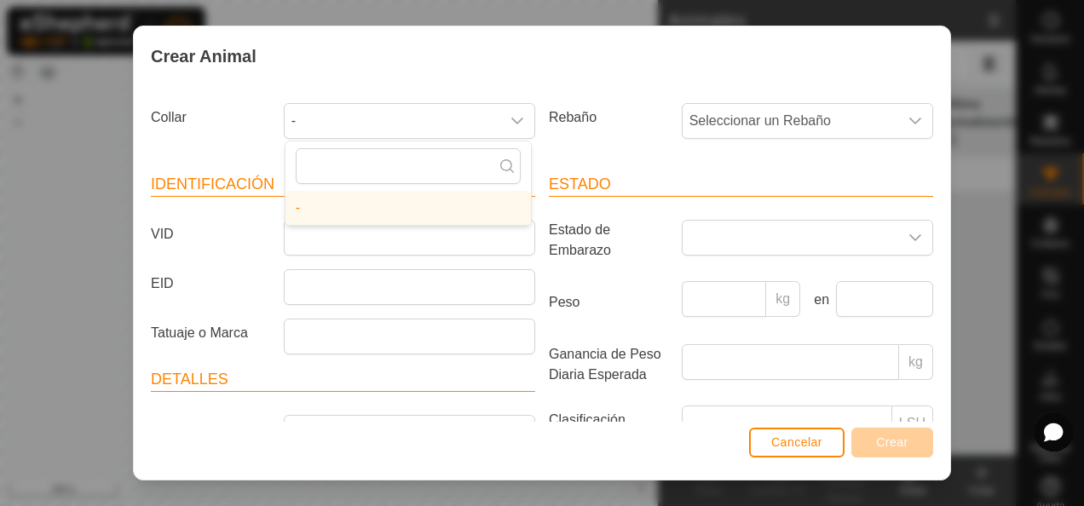
click at [507, 159] on icon at bounding box center [507, 166] width 14 height 14
click at [546, 84] on div "Crear Animal" at bounding box center [542, 56] width 816 height 60
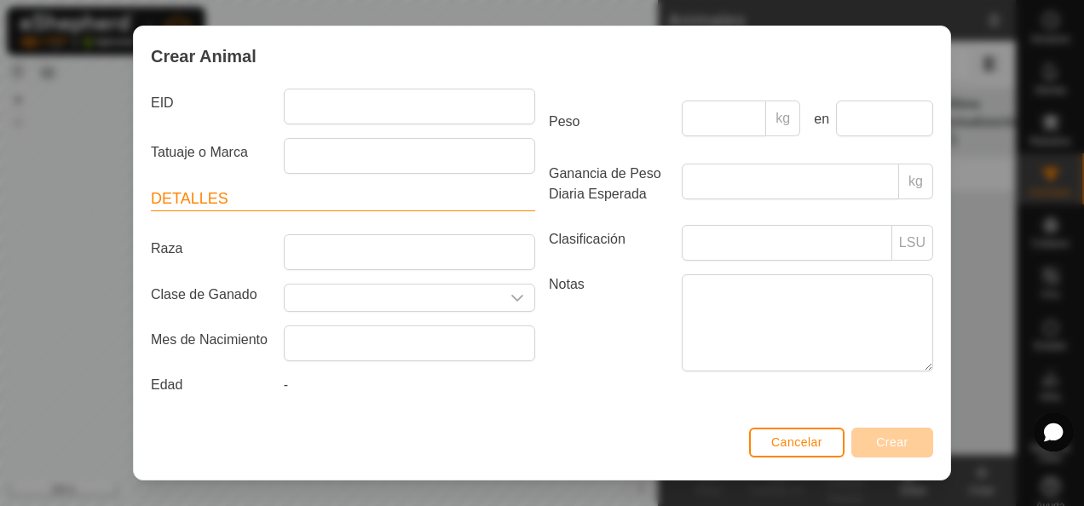
scroll to position [189, 0]
click at [781, 450] on button "Cancelar" at bounding box center [796, 443] width 95 height 30
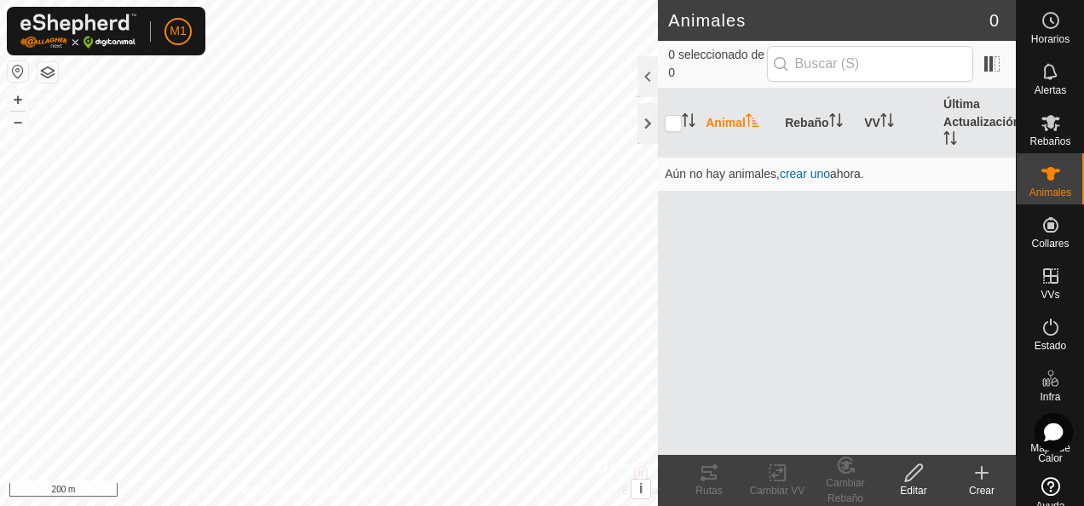
click at [1033, 487] on link "Ayuda" at bounding box center [1050, 494] width 67 height 48
